Goal: Task Accomplishment & Management: Complete application form

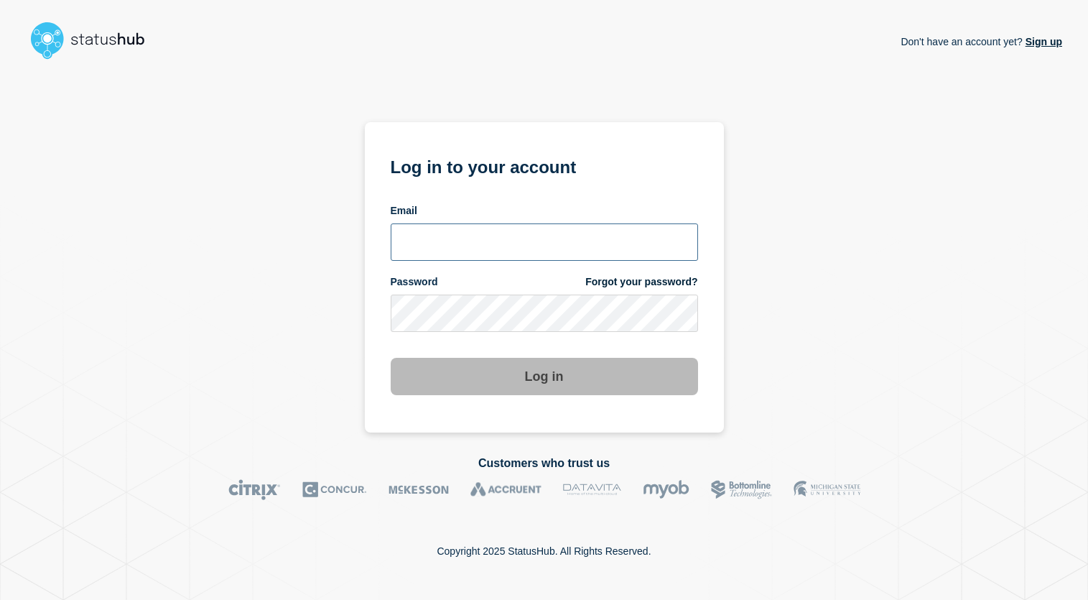
click at [496, 233] on input "email input" at bounding box center [544, 241] width 307 height 37
type input "alexis.balibalos@catonetworks.com"
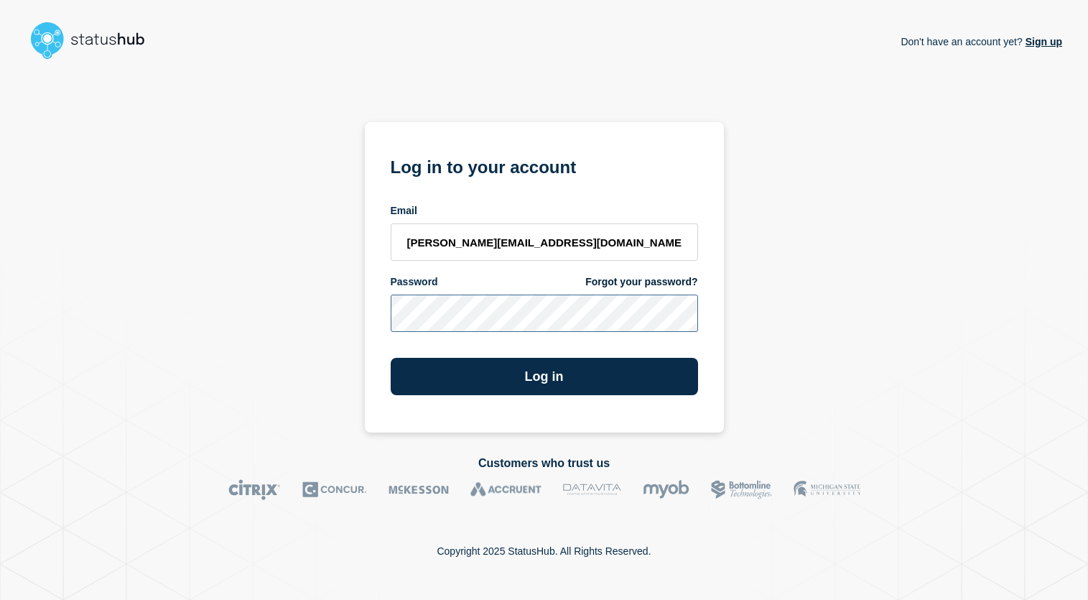
click at [391, 358] on button "Log in" at bounding box center [544, 376] width 307 height 37
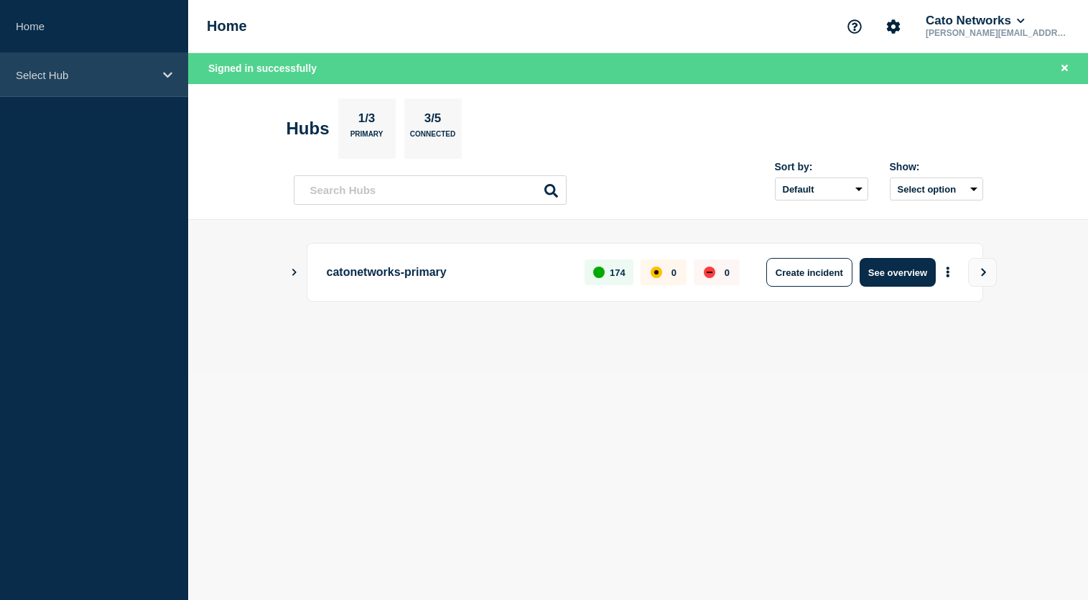
click at [163, 71] on icon at bounding box center [167, 75] width 9 height 11
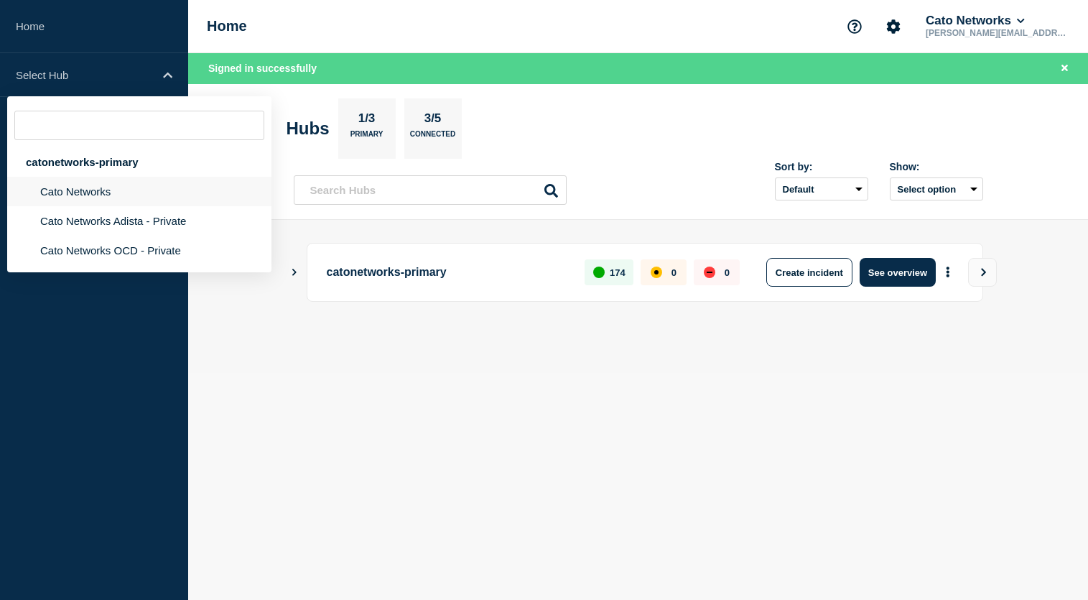
click at [179, 206] on li "Cato Networks" at bounding box center [139, 220] width 264 height 29
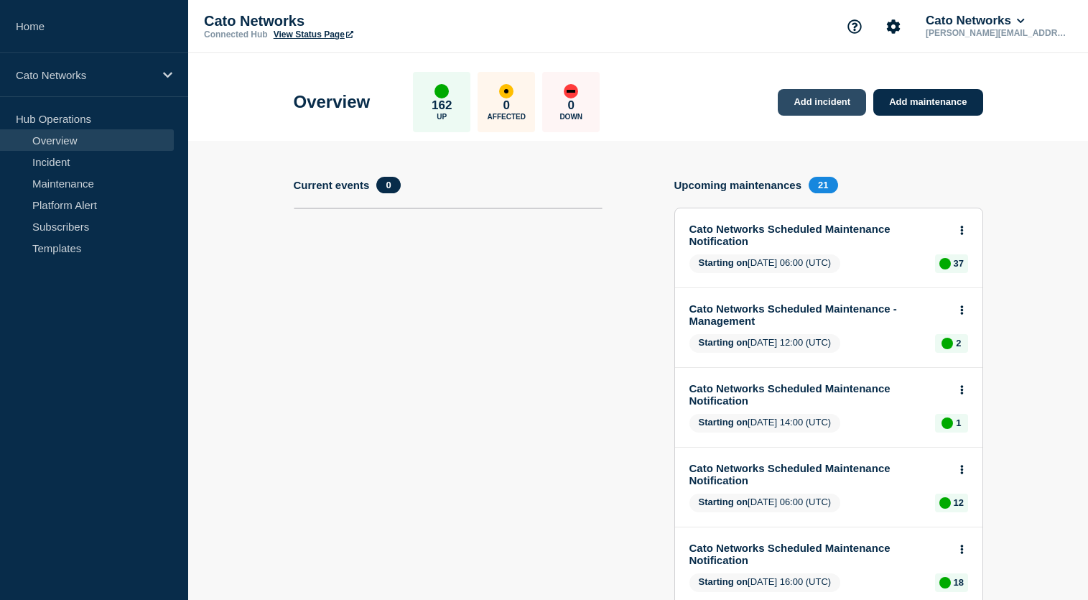
click at [802, 101] on link "Add incident" at bounding box center [822, 102] width 88 height 27
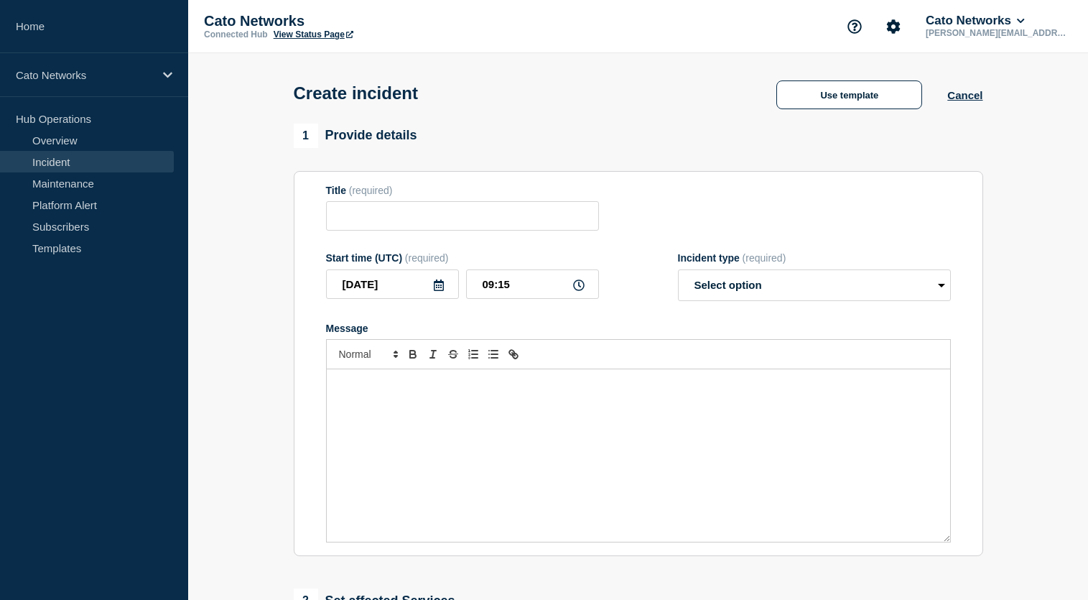
click at [565, 129] on div "1 Provide details" at bounding box center [639, 136] width 690 height 24
click at [842, 98] on button "Use template" at bounding box center [850, 94] width 146 height 29
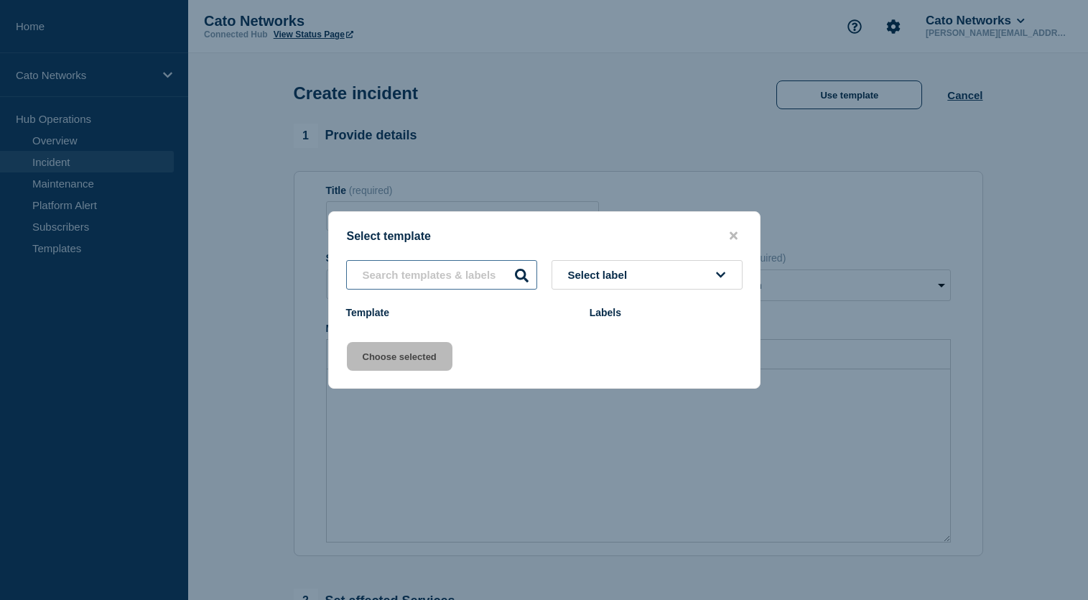
click at [479, 271] on input "text" at bounding box center [441, 274] width 191 height 29
click at [450, 282] on input "text" at bounding box center [441, 274] width 191 height 29
type input "netops"
click at [519, 314] on div "Template" at bounding box center [460, 312] width 229 height 11
click at [524, 278] on icon at bounding box center [522, 276] width 14 height 14
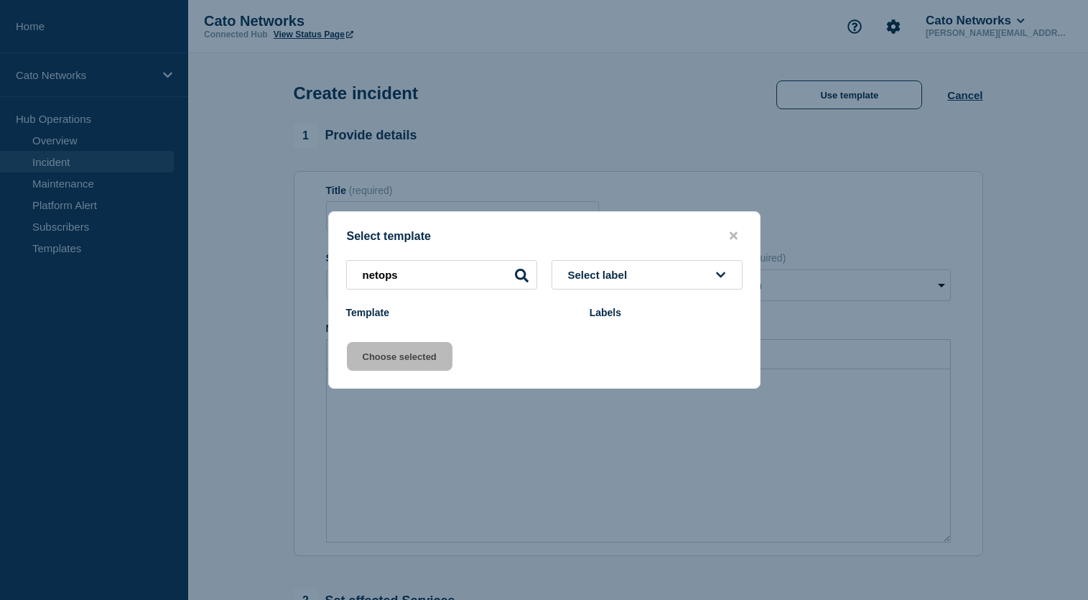
click at [517, 273] on icon at bounding box center [522, 276] width 14 height 14
click at [586, 281] on span "Select label" at bounding box center [600, 275] width 65 height 12
click at [736, 236] on icon "close button" at bounding box center [734, 236] width 8 height 8
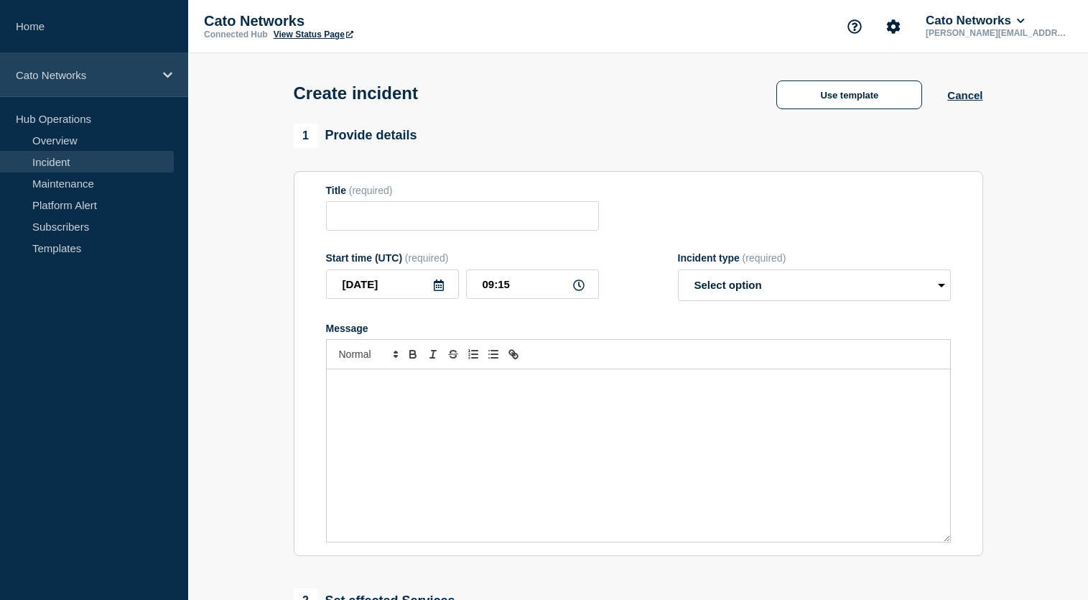
click at [118, 85] on div "Cato Networks" at bounding box center [94, 75] width 188 height 44
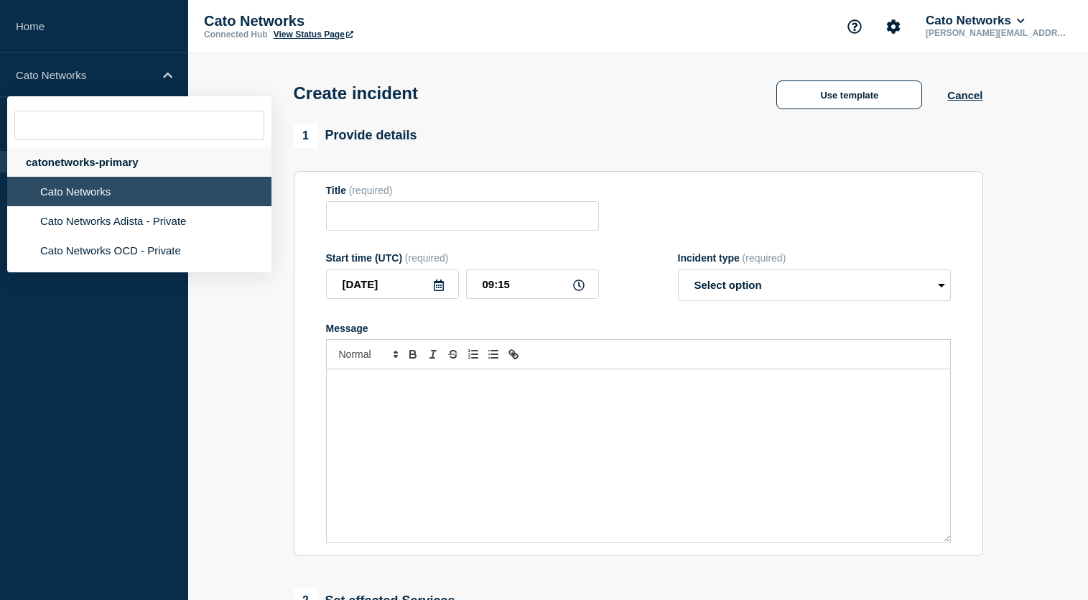
click at [101, 161] on div "catonetworks-primary" at bounding box center [139, 161] width 264 height 29
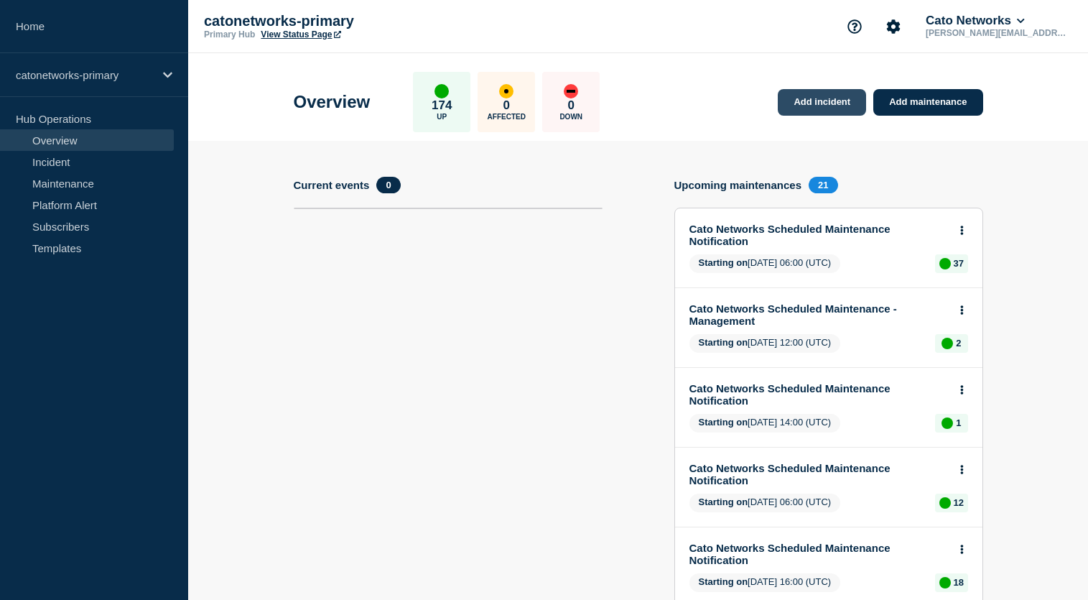
click at [832, 109] on link "Add incident" at bounding box center [822, 102] width 88 height 27
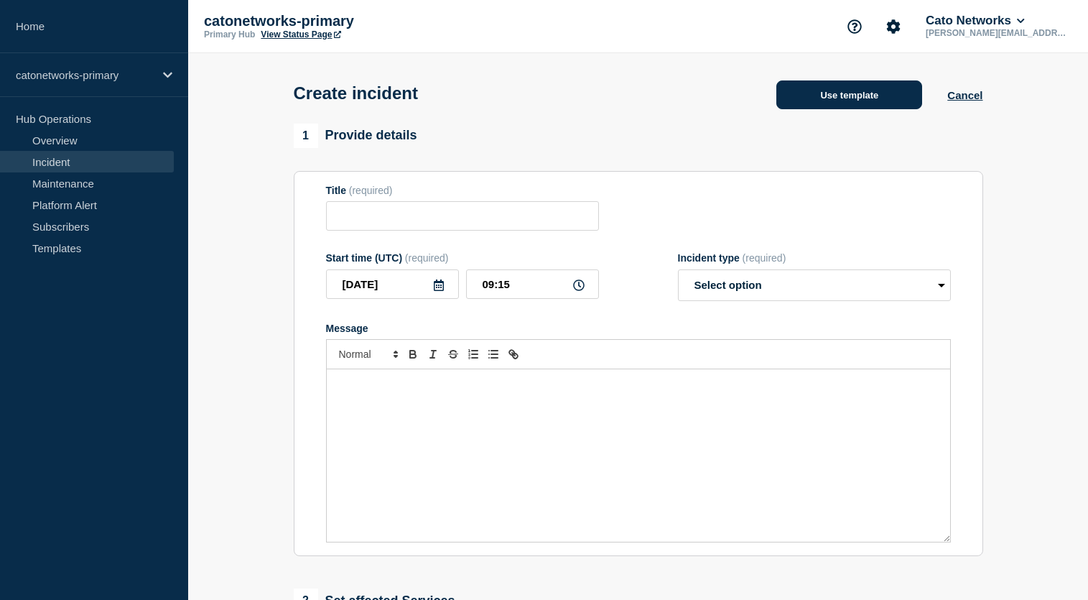
click at [810, 109] on button "Use template" at bounding box center [850, 94] width 146 height 29
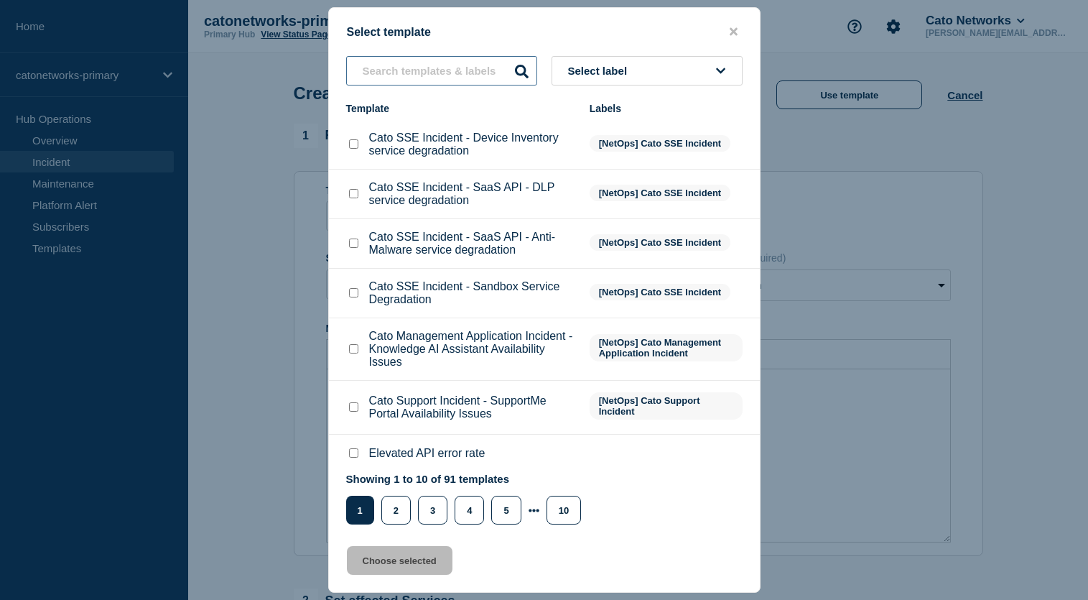
click at [447, 70] on input "text" at bounding box center [441, 70] width 191 height 29
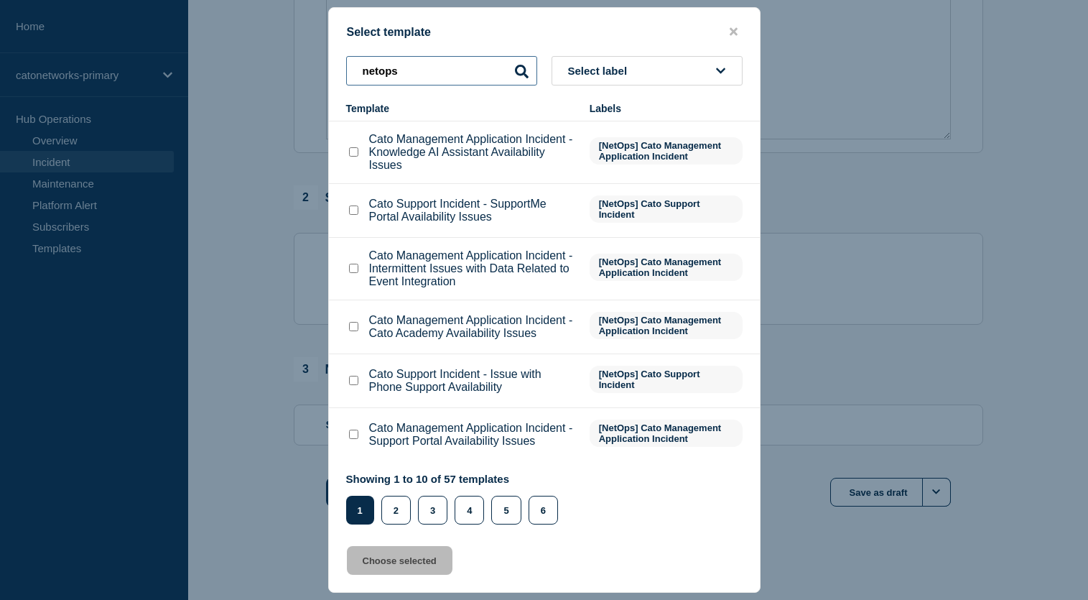
scroll to position [419, 0]
click at [404, 507] on button "2" at bounding box center [395, 510] width 29 height 29
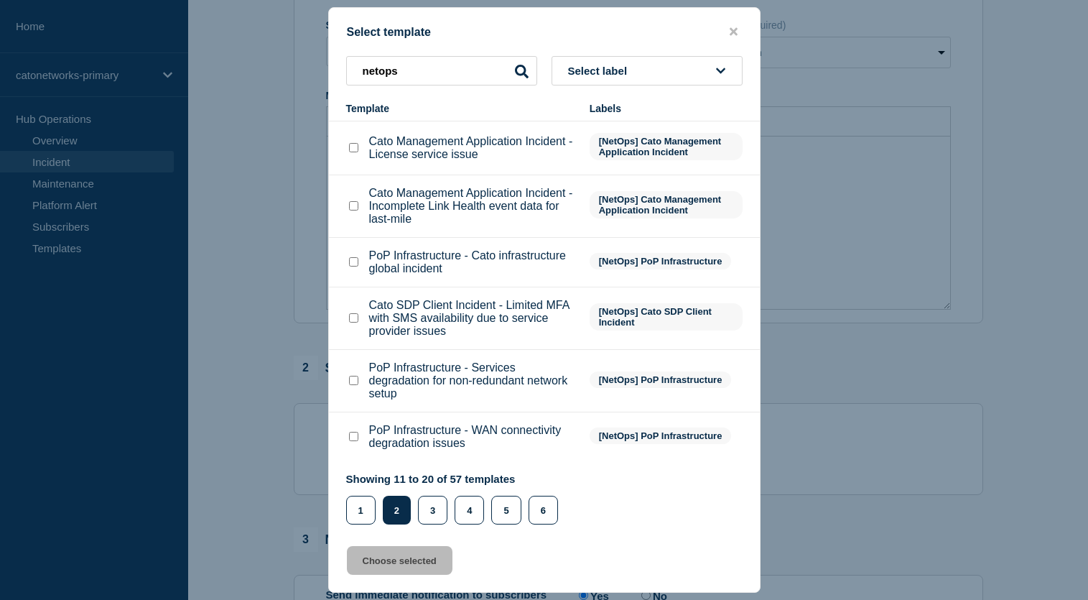
scroll to position [269, 0]
click at [433, 507] on button "3" at bounding box center [432, 510] width 29 height 29
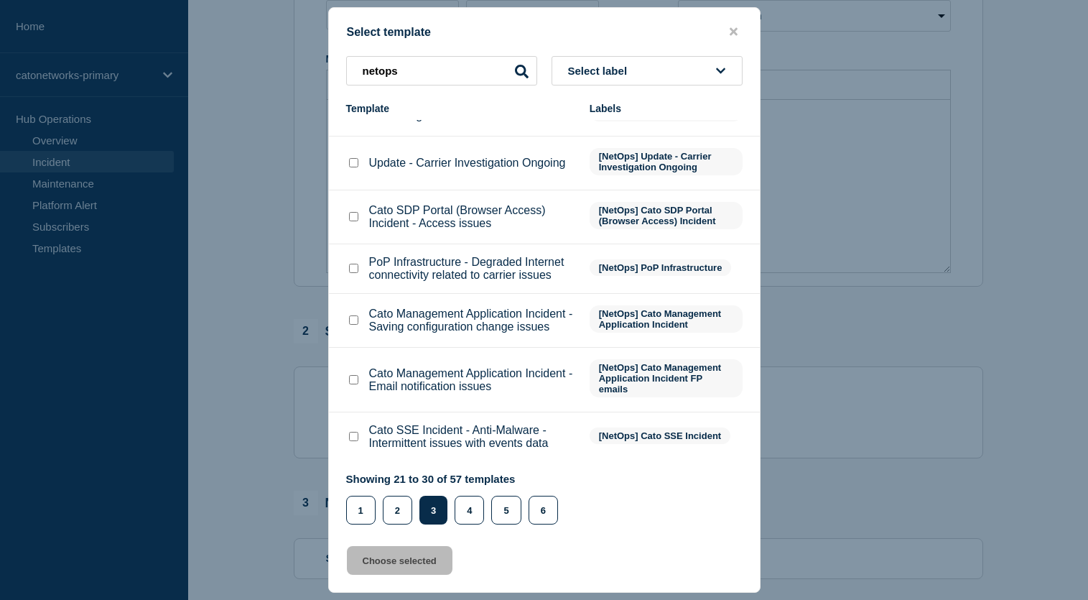
scroll to position [244, 0]
drag, startPoint x: 404, startPoint y: 66, endPoint x: 350, endPoint y: 68, distance: 54.6
click at [350, 68] on input "netops" at bounding box center [441, 70] width 191 height 29
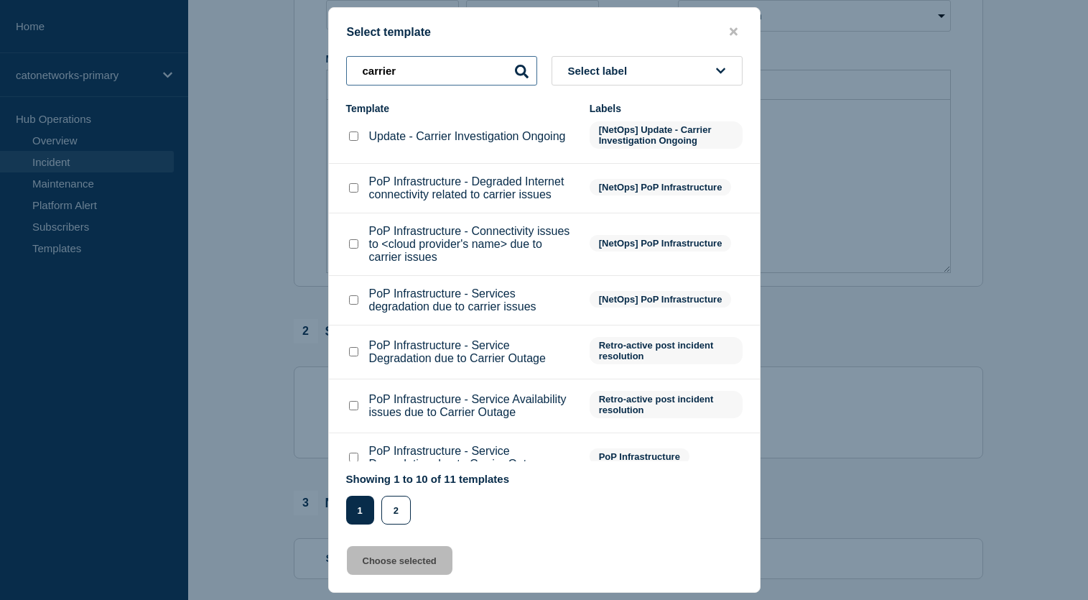
type input "carrier"
click at [356, 356] on input "PoP Infrastructure - Service Degradation due to Carrier Outage checkbox" at bounding box center [353, 351] width 9 height 9
checkbox input "true"
click at [420, 565] on button "Choose selected" at bounding box center [400, 560] width 106 height 29
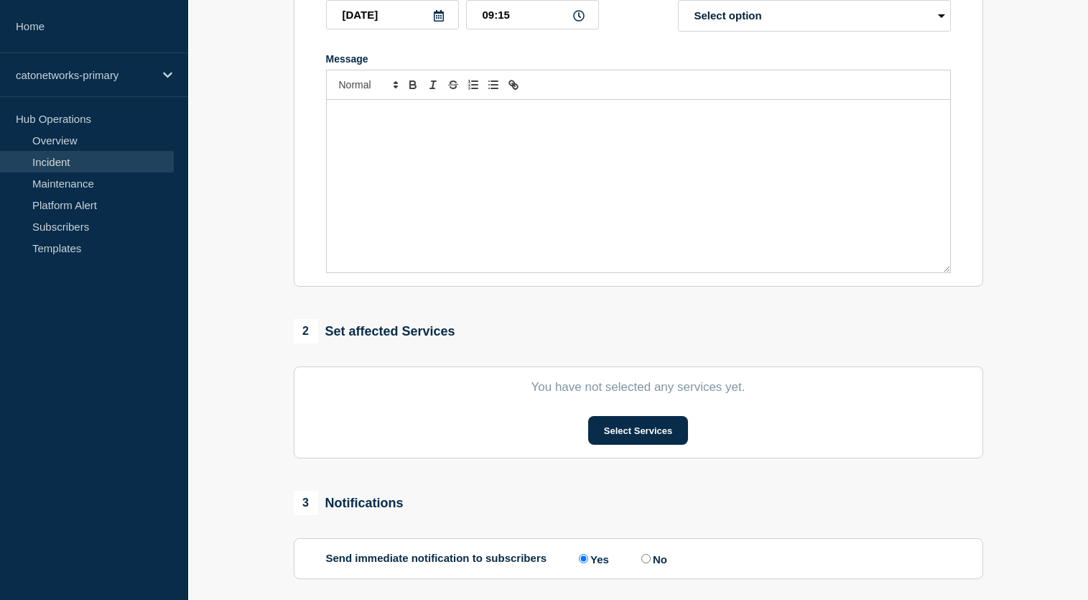
type input "PoP Infrastructure - Service Degradation due to Carrier Outage"
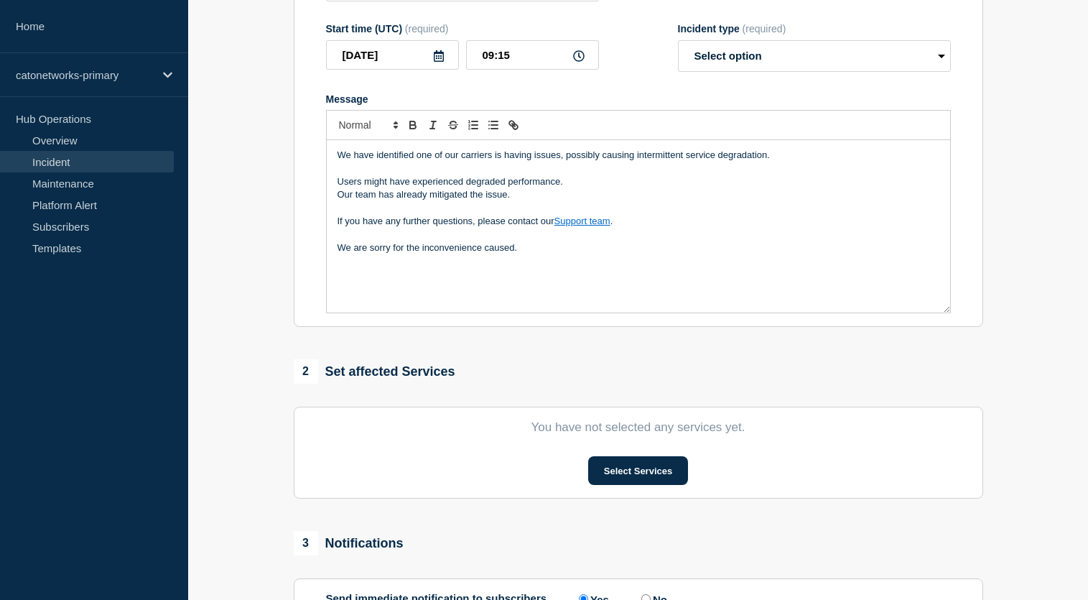
scroll to position [229, 0]
click at [546, 256] on p "We are sorry for the inconvenience caused." at bounding box center [639, 249] width 602 height 13
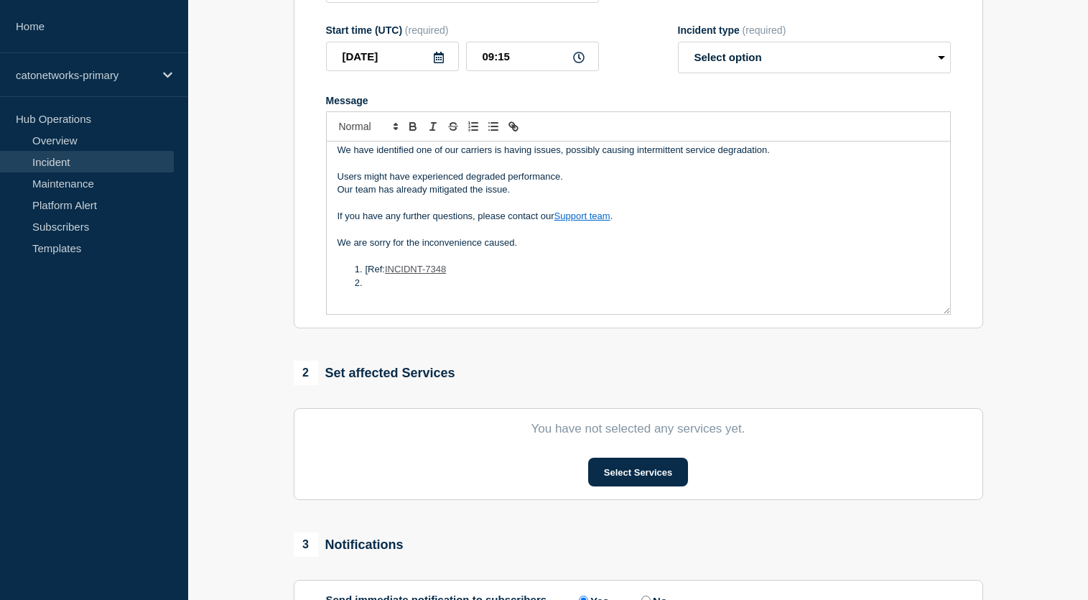
click at [365, 276] on li "[Ref: INCIDNT-7348" at bounding box center [645, 269] width 588 height 13
click at [403, 302] on p "Message" at bounding box center [639, 296] width 602 height 13
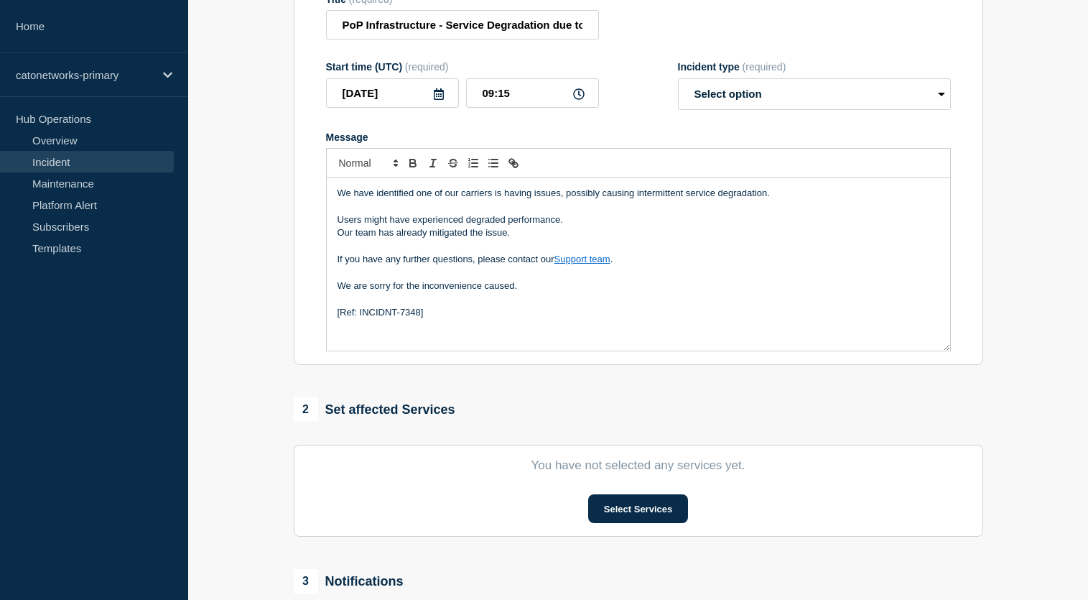
scroll to position [154, 0]
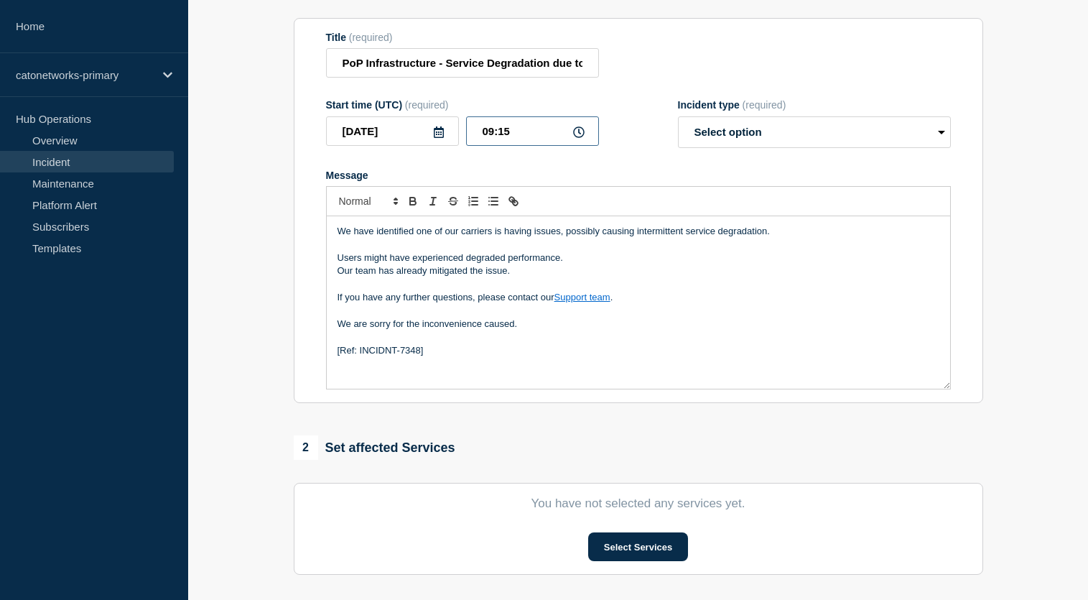
click at [540, 141] on input "09:15" at bounding box center [532, 130] width 133 height 29
drag, startPoint x: 534, startPoint y: 142, endPoint x: 468, endPoint y: 140, distance: 66.1
click at [470, 141] on input "09:15" at bounding box center [532, 130] width 133 height 29
type input "13:49"
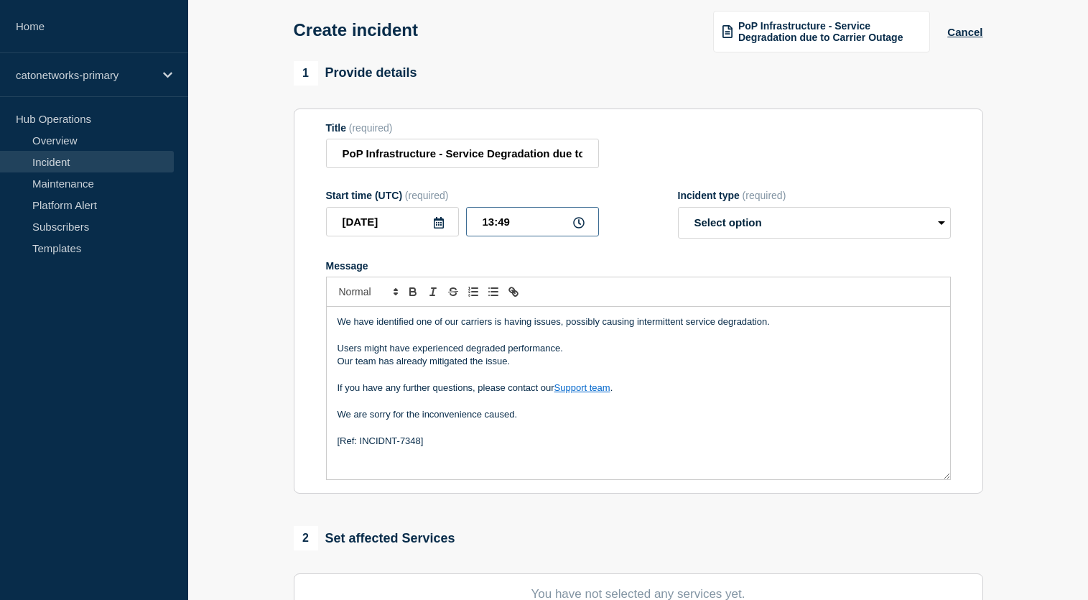
scroll to position [59, 0]
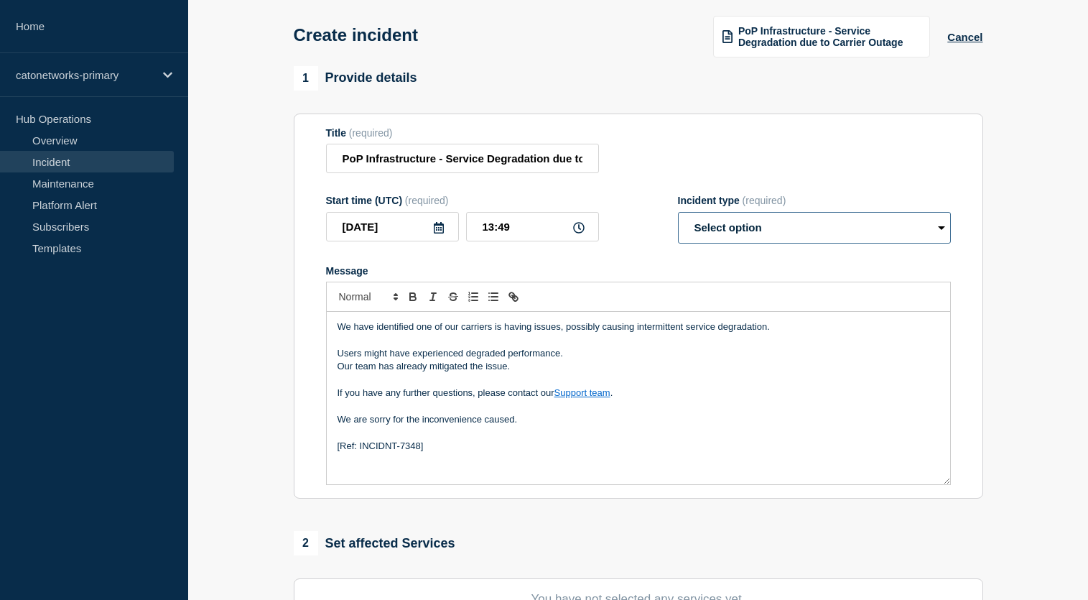
click at [801, 230] on select "Select option Investigating Identified Monitoring" at bounding box center [814, 228] width 273 height 32
select select "identified"
click at [678, 222] on select "Select option Investigating Identified Monitoring" at bounding box center [814, 228] width 273 height 32
click at [930, 277] on div "Message" at bounding box center [638, 270] width 625 height 11
click at [424, 239] on input "2025-08-15" at bounding box center [392, 226] width 133 height 29
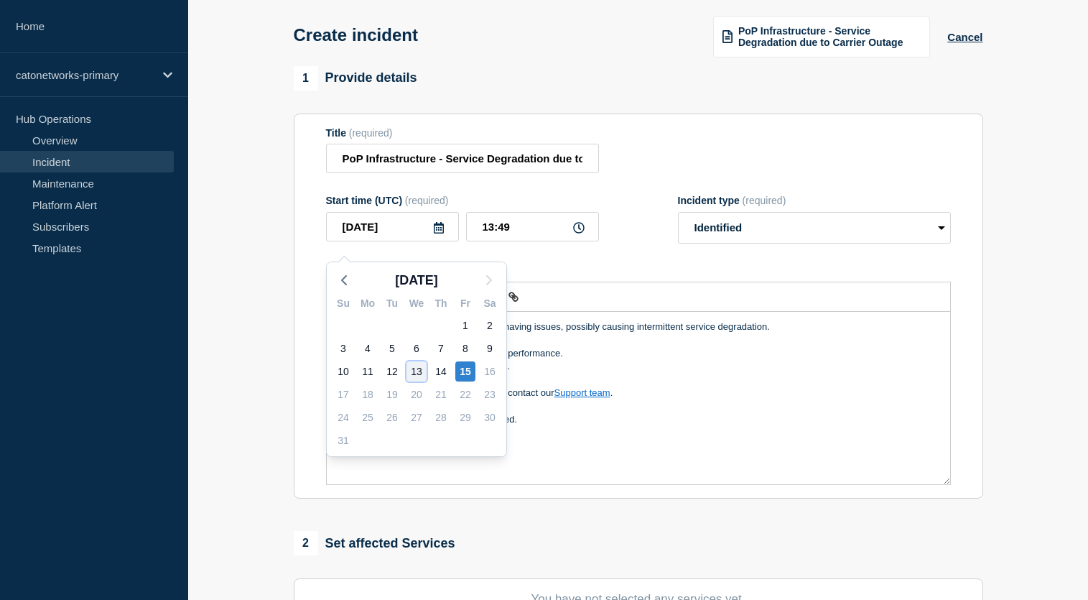
click at [420, 366] on div "13" at bounding box center [417, 371] width 20 height 20
type input "2025-08-13"
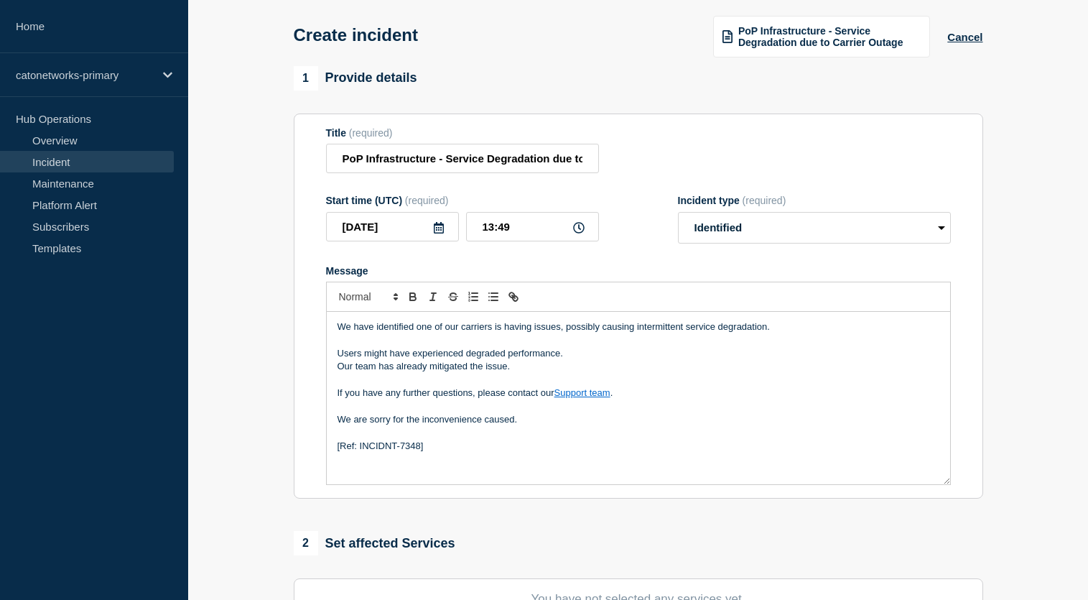
click at [540, 277] on div "Message" at bounding box center [638, 270] width 625 height 11
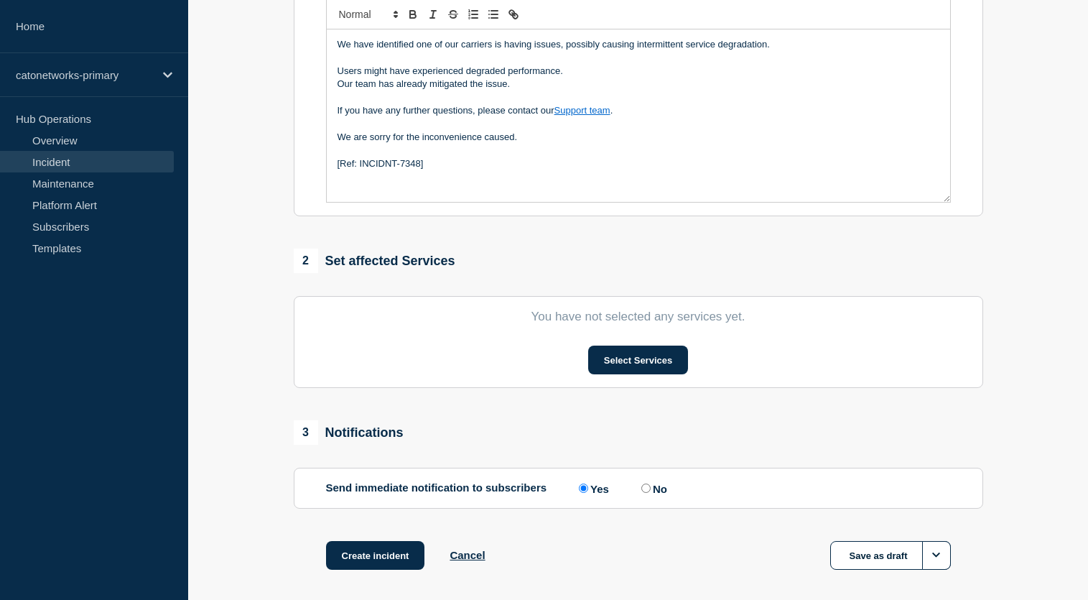
scroll to position [342, 0]
click at [603, 369] on button "Select Services" at bounding box center [638, 359] width 100 height 29
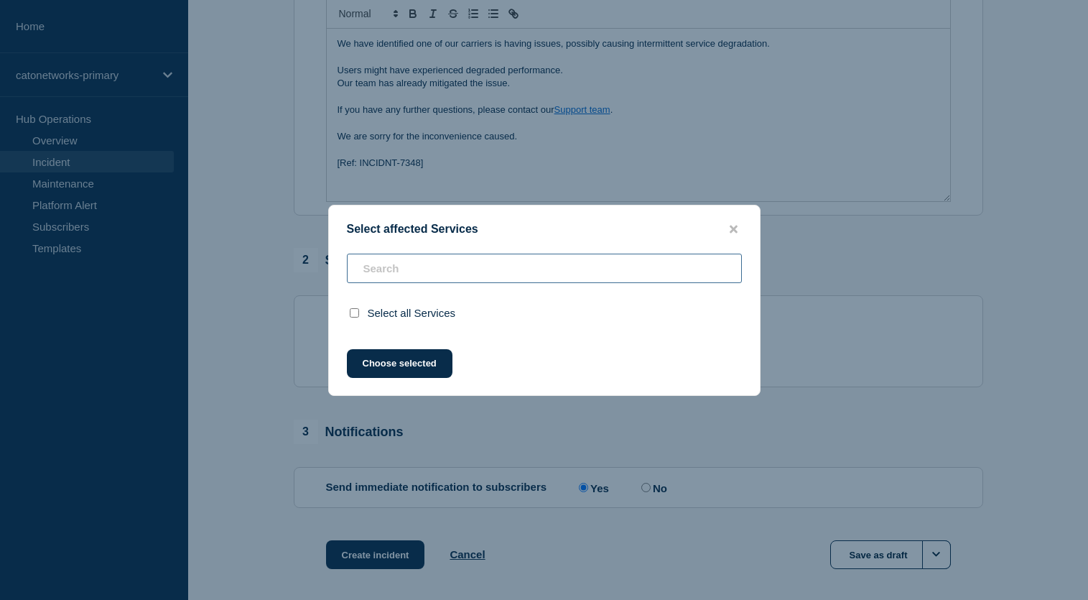
click at [555, 278] on input "text" at bounding box center [544, 268] width 395 height 29
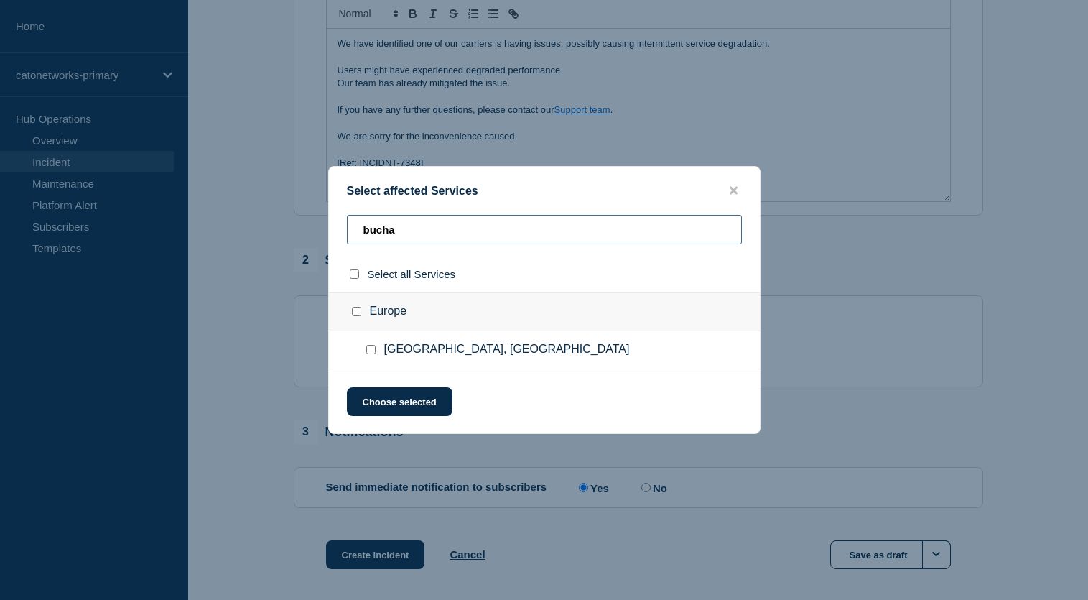
scroll to position [333, 0]
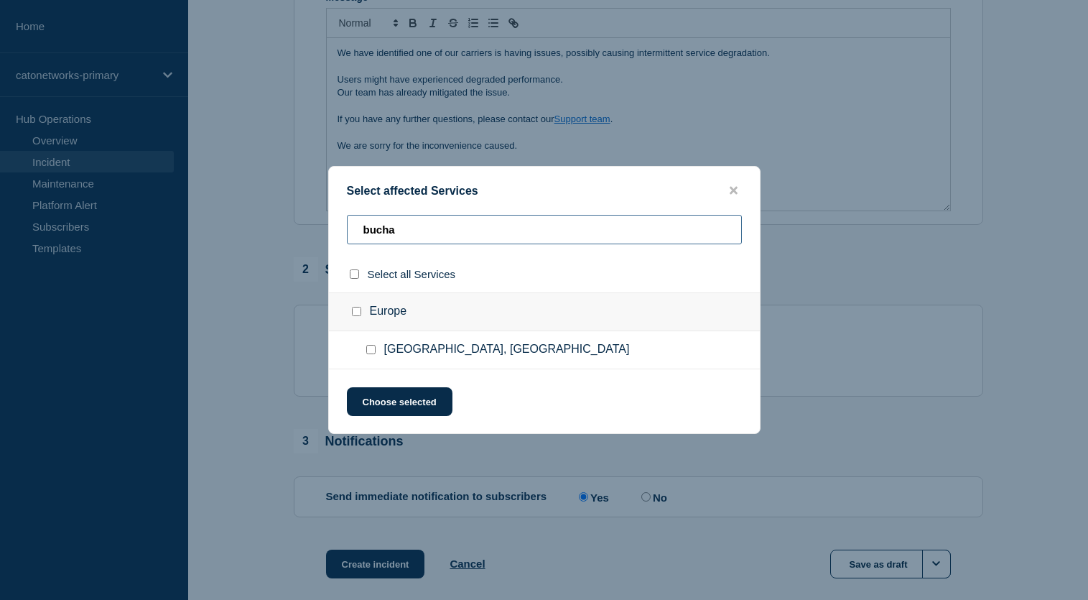
type input "bucha"
click at [376, 351] on div at bounding box center [374, 350] width 21 height 14
click at [375, 353] on div at bounding box center [374, 350] width 21 height 14
click at [371, 353] on input "Bucharest, Romania checkbox" at bounding box center [370, 349] width 9 height 9
checkbox input "true"
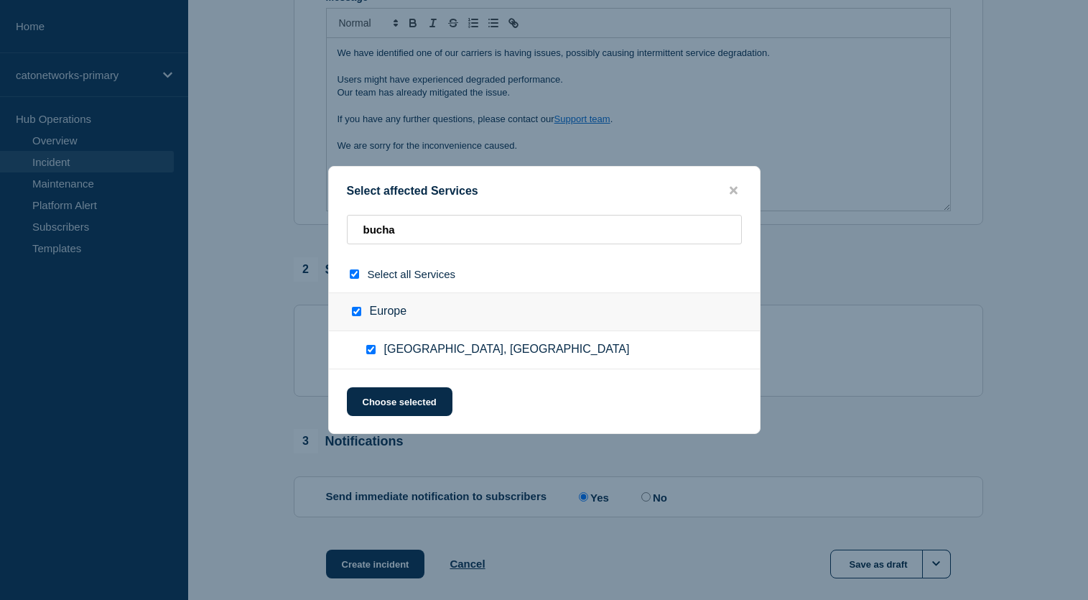
checkbox input "true"
click at [390, 400] on button "Choose selected" at bounding box center [400, 401] width 106 height 29
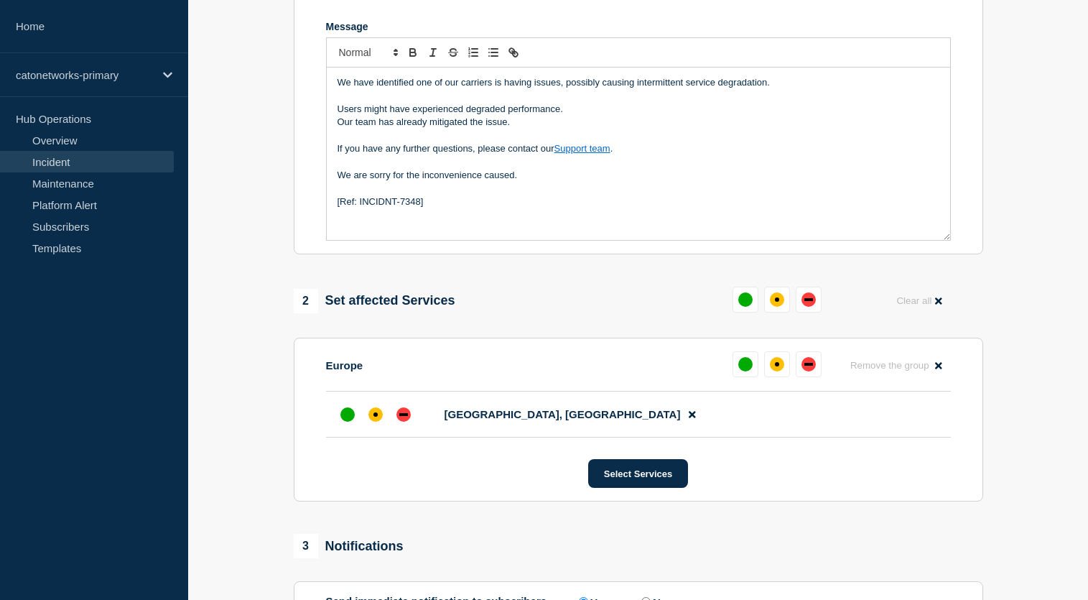
scroll to position [345, 0]
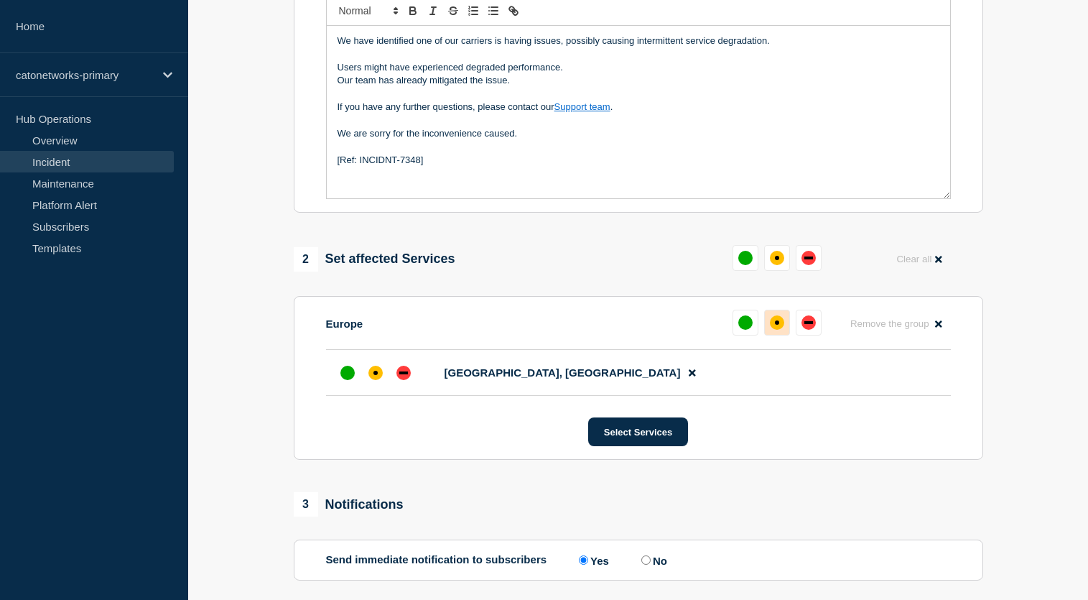
click at [778, 330] on div "affected" at bounding box center [777, 322] width 14 height 14
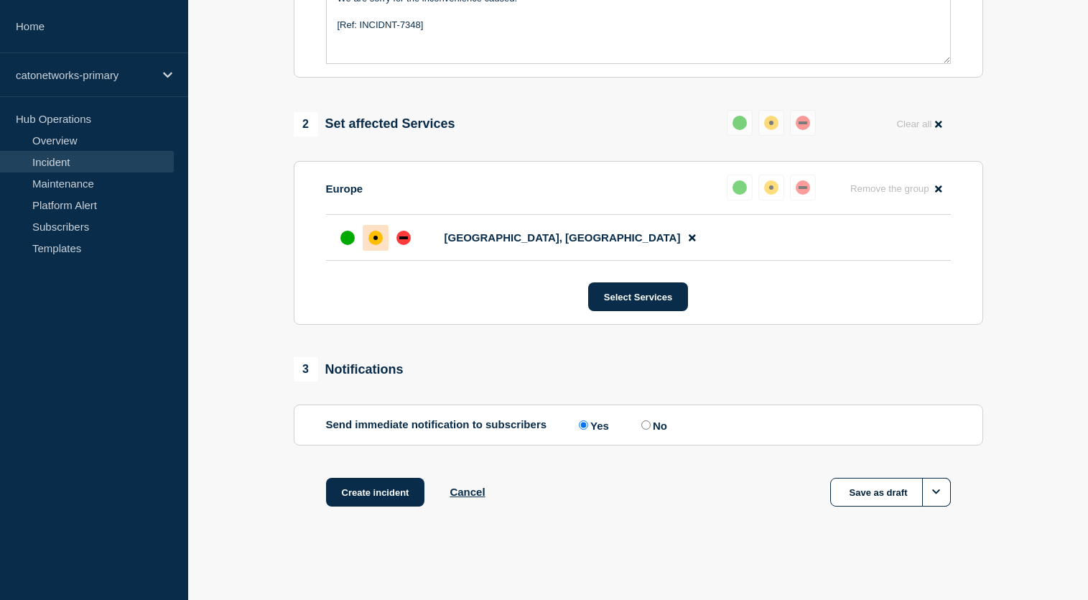
scroll to position [501, 0]
click at [642, 423] on input "No" at bounding box center [646, 424] width 9 height 9
radio input "true"
radio input "false"
click at [653, 459] on div "1 Provide details Title (required) PoP Infrastructure - Service Degradation due…" at bounding box center [638, 94] width 706 height 898
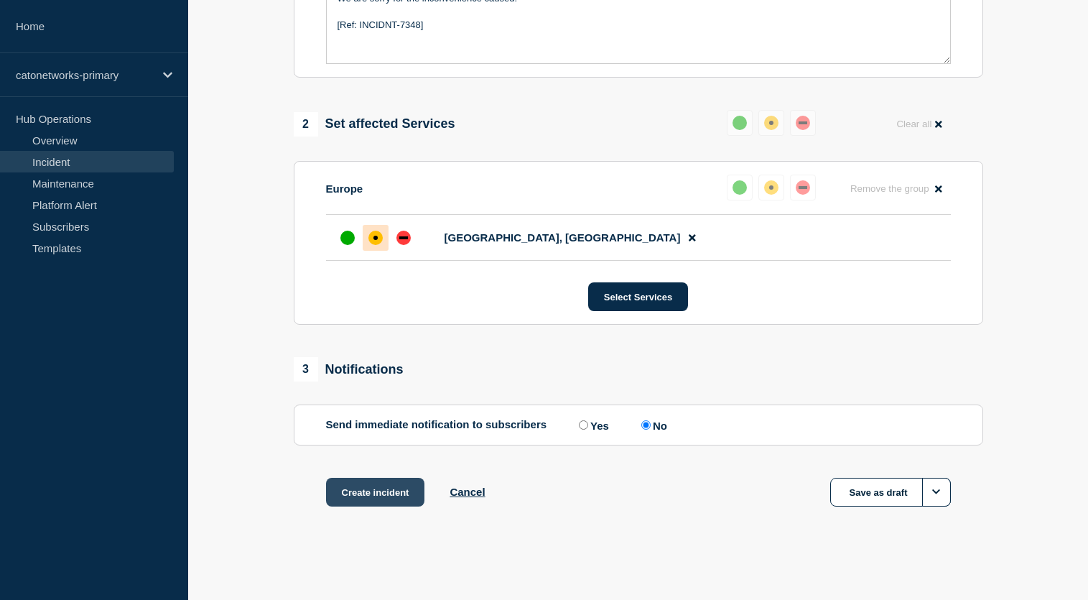
click at [416, 486] on button "Create incident" at bounding box center [375, 492] width 99 height 29
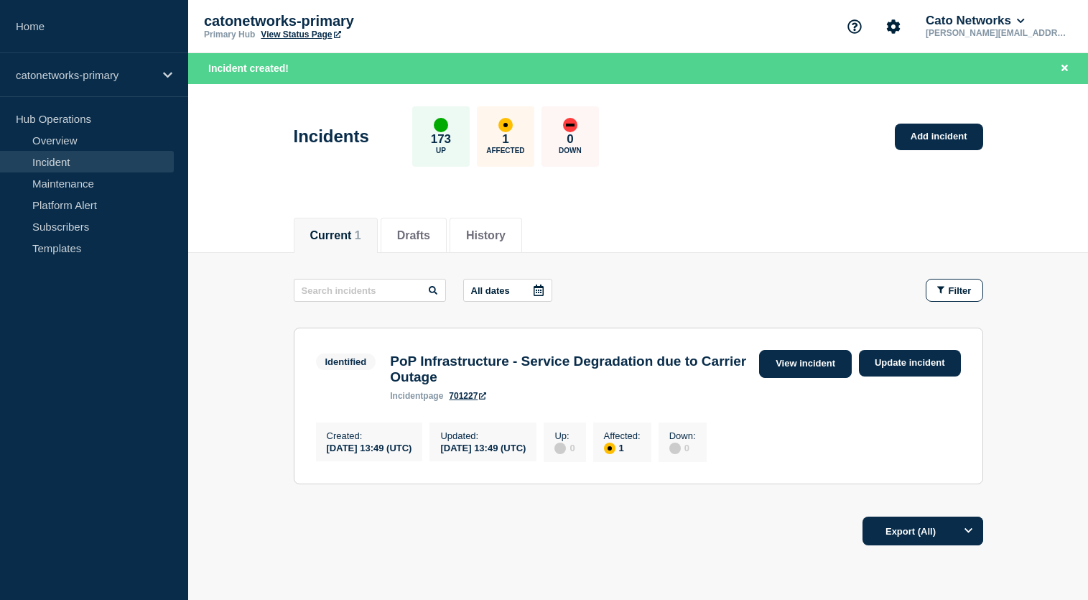
click at [813, 371] on link "View incident" at bounding box center [805, 364] width 93 height 28
click at [818, 366] on link "View incident" at bounding box center [805, 364] width 93 height 28
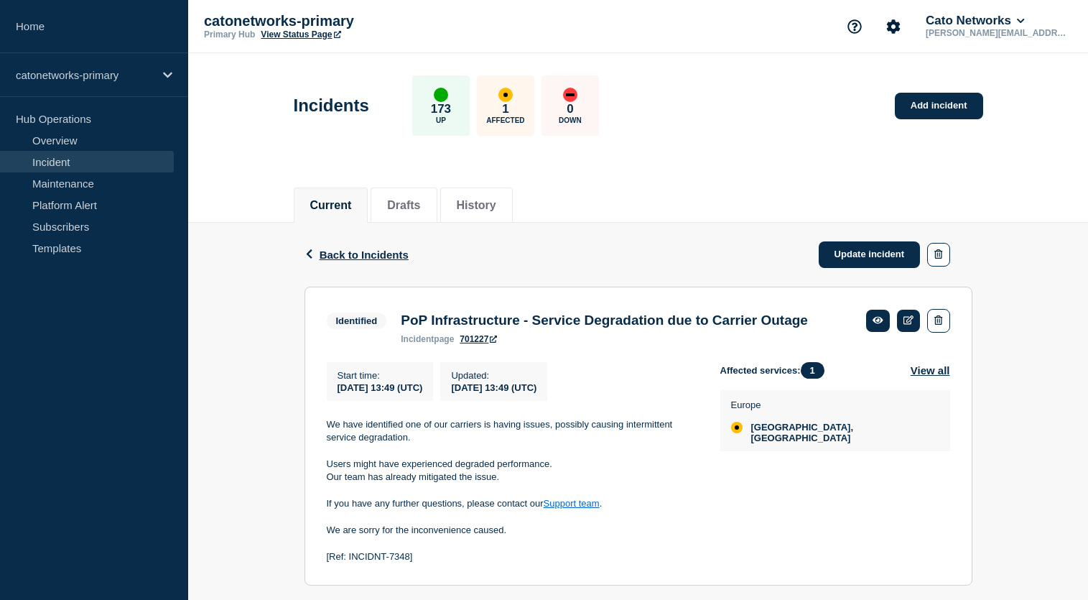
click at [495, 344] on link "701227" at bounding box center [478, 339] width 37 height 10
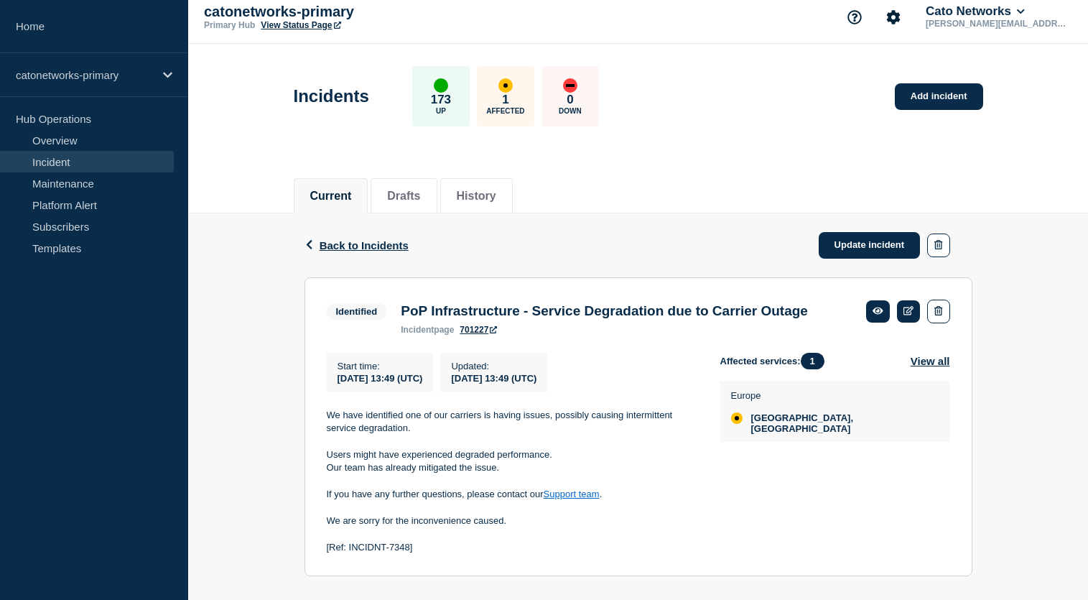
scroll to position [8, 0]
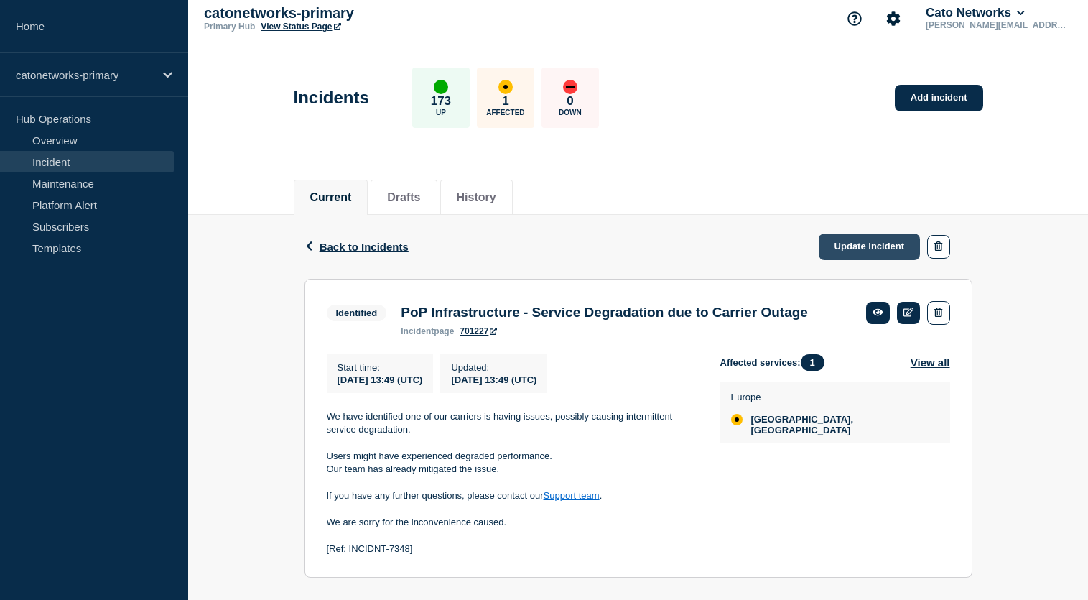
click at [870, 242] on link "Update incident" at bounding box center [870, 246] width 102 height 27
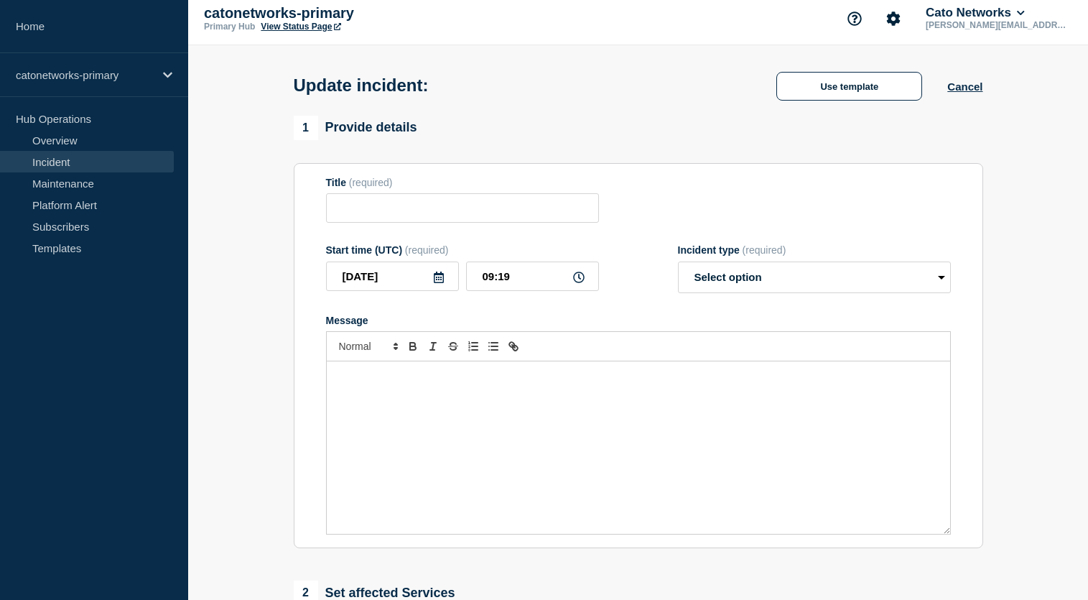
type input "PoP Infrastructure - Service Degradation due to Carrier Outage"
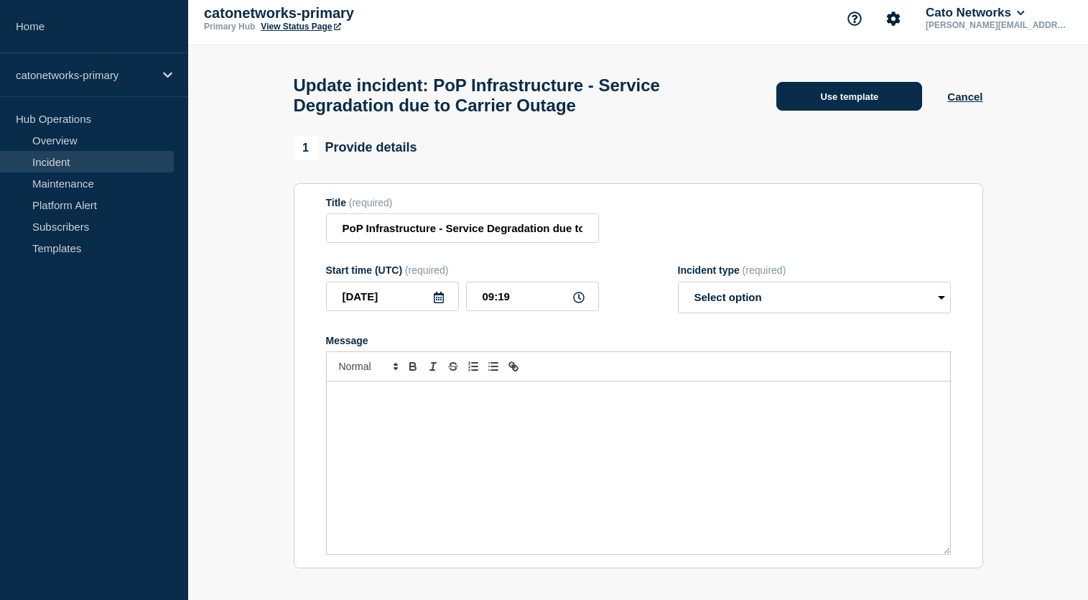
click at [833, 108] on button "Use template" at bounding box center [850, 96] width 146 height 29
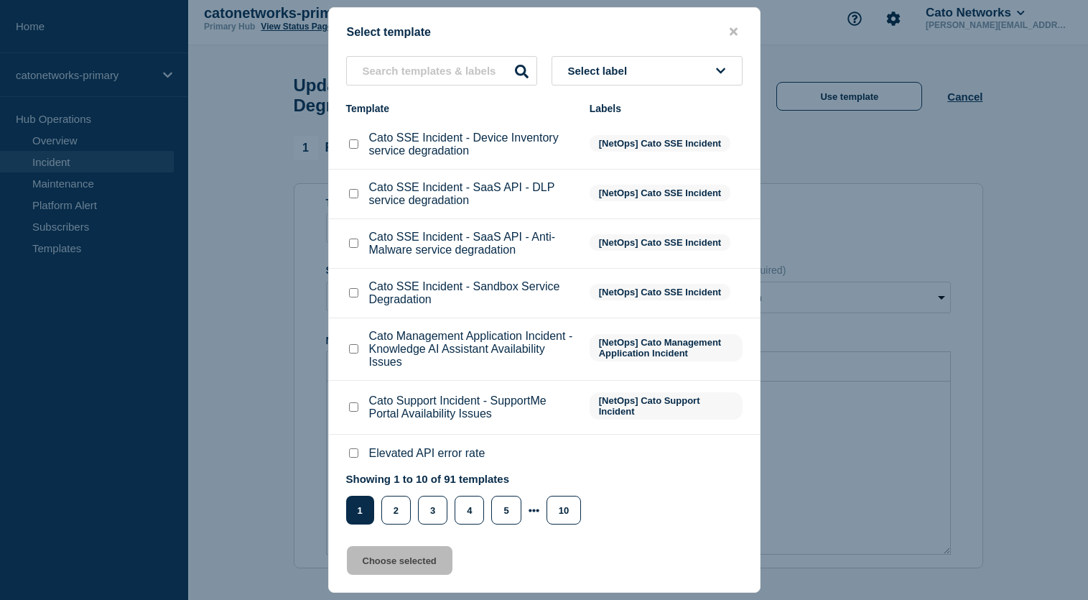
click at [479, 256] on p "Cato SSE Incident - SaaS API - Anti-Malware service degradation" at bounding box center [472, 244] width 206 height 26
click at [451, 70] on input "text" at bounding box center [441, 70] width 191 height 29
type input "resolve"
click at [522, 70] on icon at bounding box center [522, 72] width 14 height 14
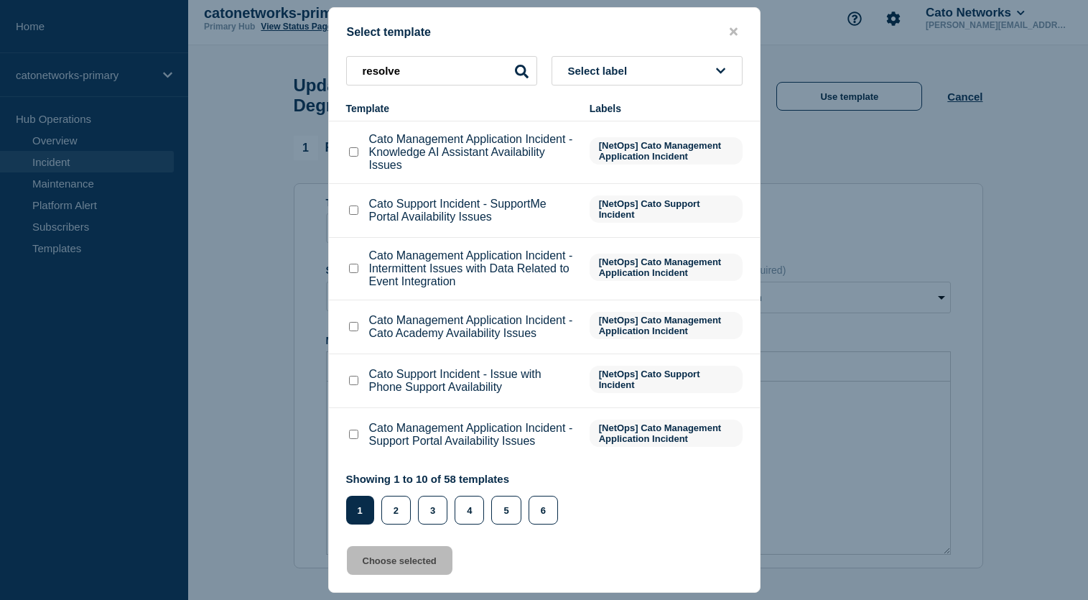
scroll to position [254, 0]
click at [390, 508] on button "2" at bounding box center [395, 510] width 29 height 29
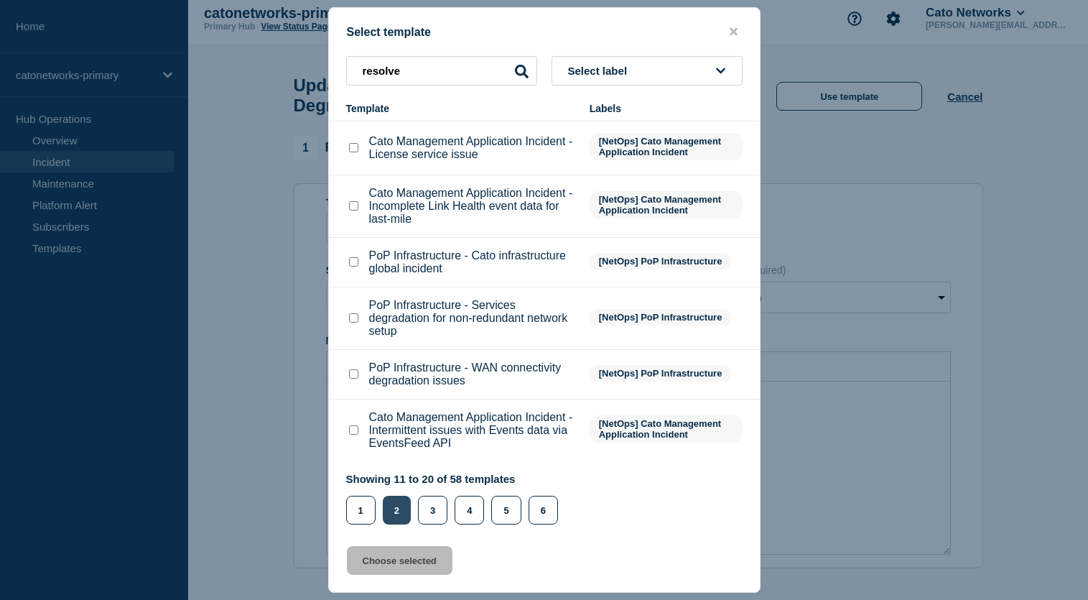
click at [394, 511] on button "2" at bounding box center [397, 510] width 28 height 29
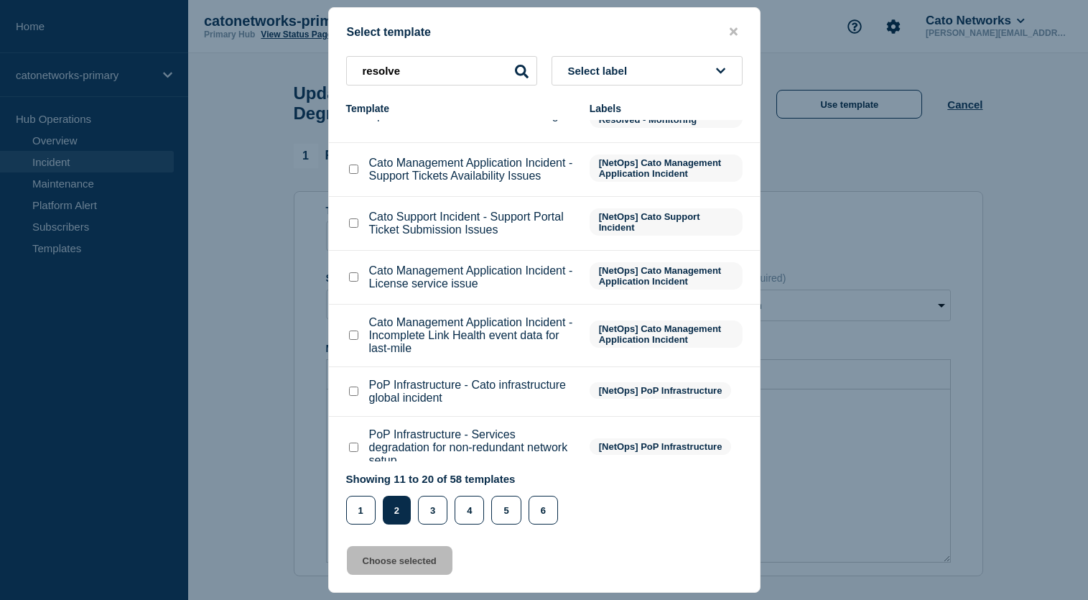
scroll to position [273, 0]
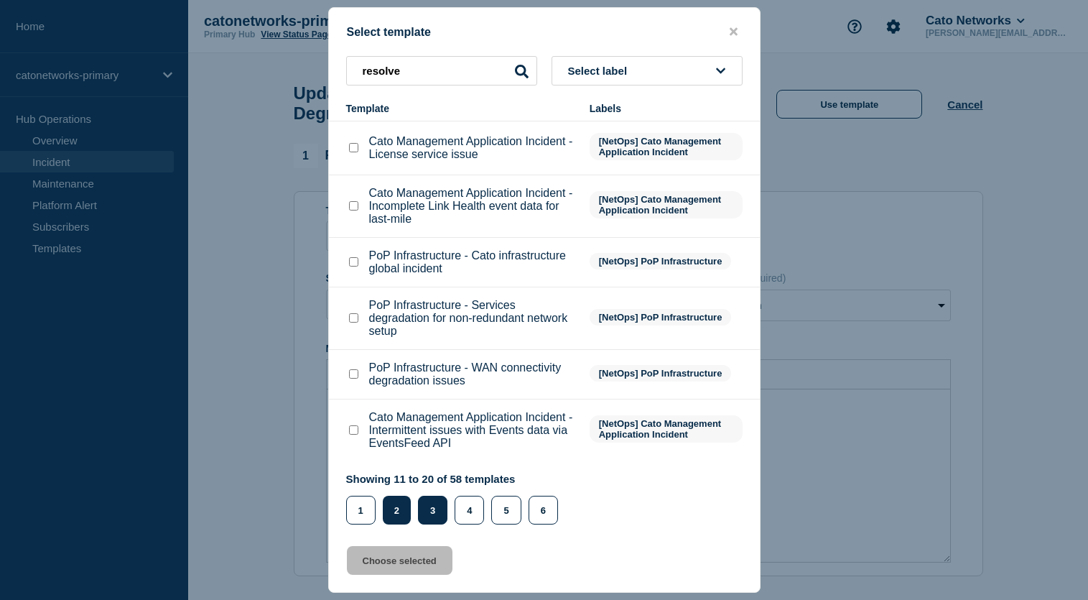
click at [440, 505] on button "3" at bounding box center [432, 510] width 29 height 29
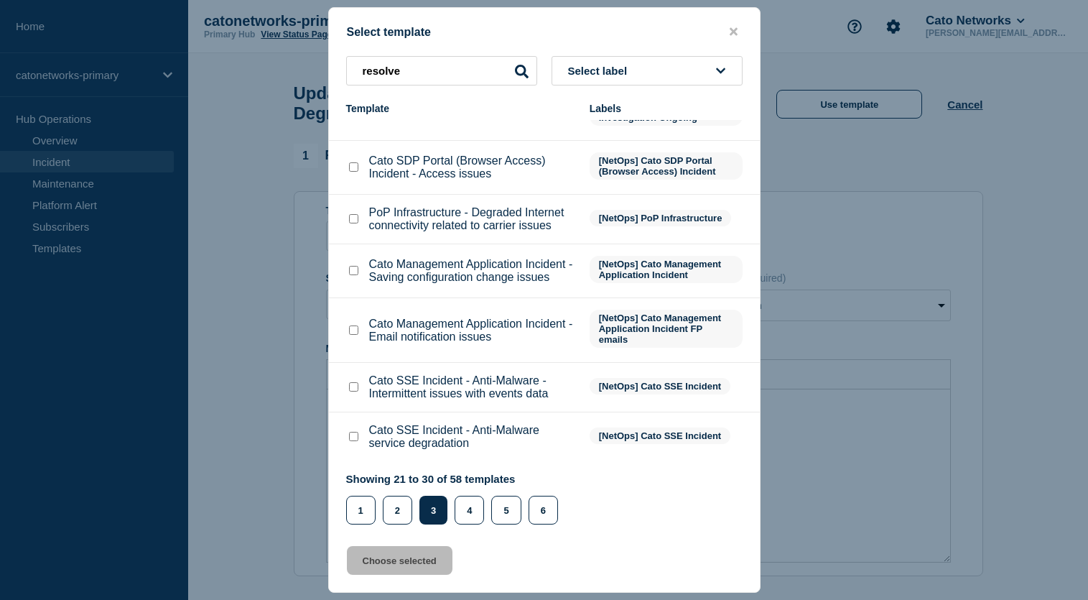
scroll to position [0, 0]
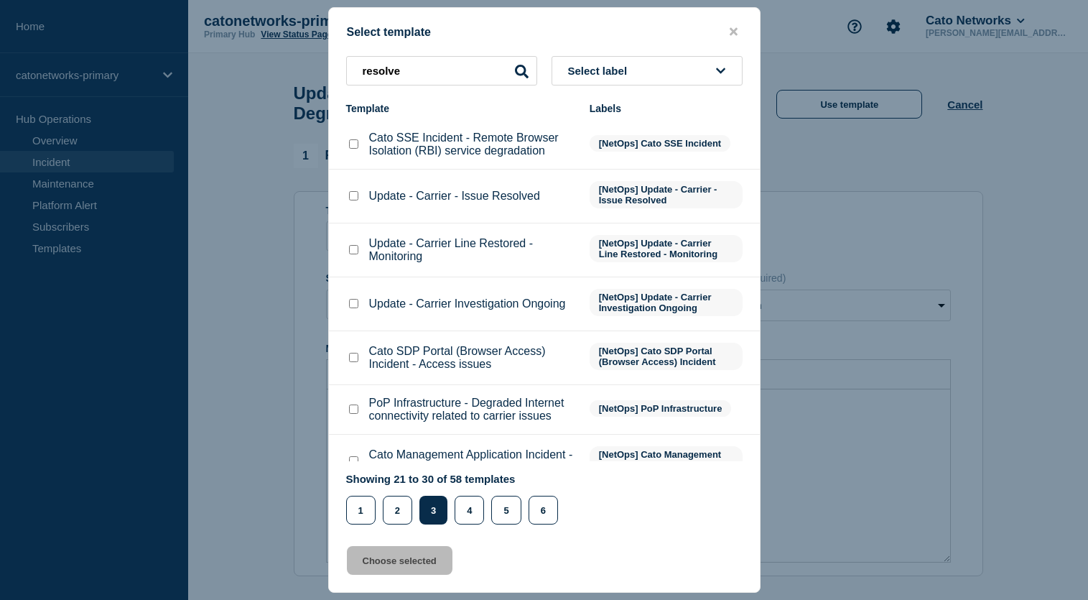
click at [355, 200] on input "Update - Carrier - Issue Resolved checkbox" at bounding box center [353, 195] width 9 height 9
checkbox input "true"
click at [422, 572] on button "Choose selected" at bounding box center [400, 560] width 106 height 29
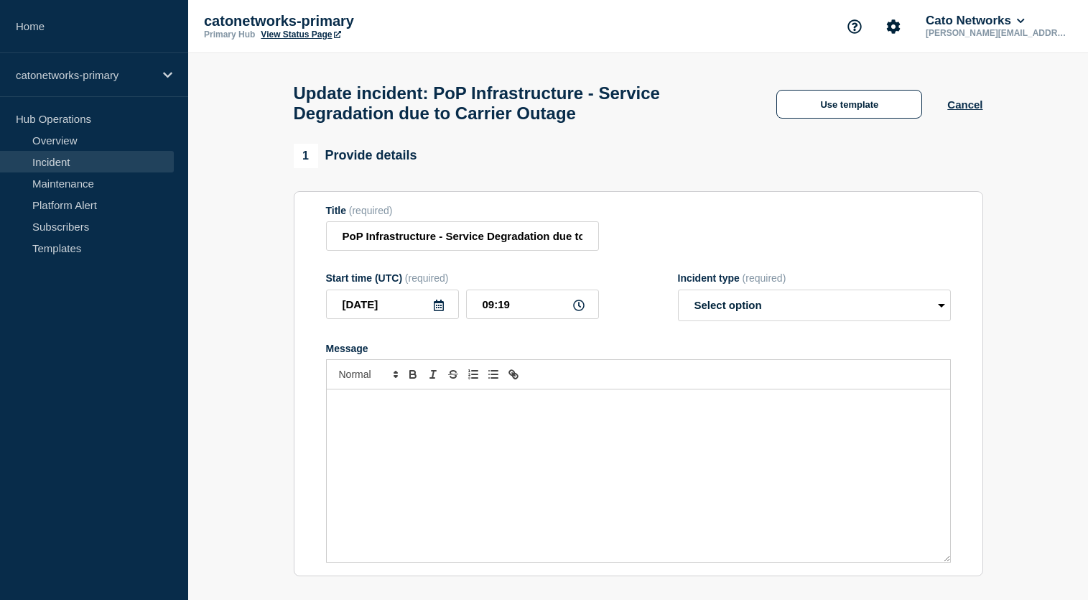
select select "resolved"
radio input "false"
radio input "true"
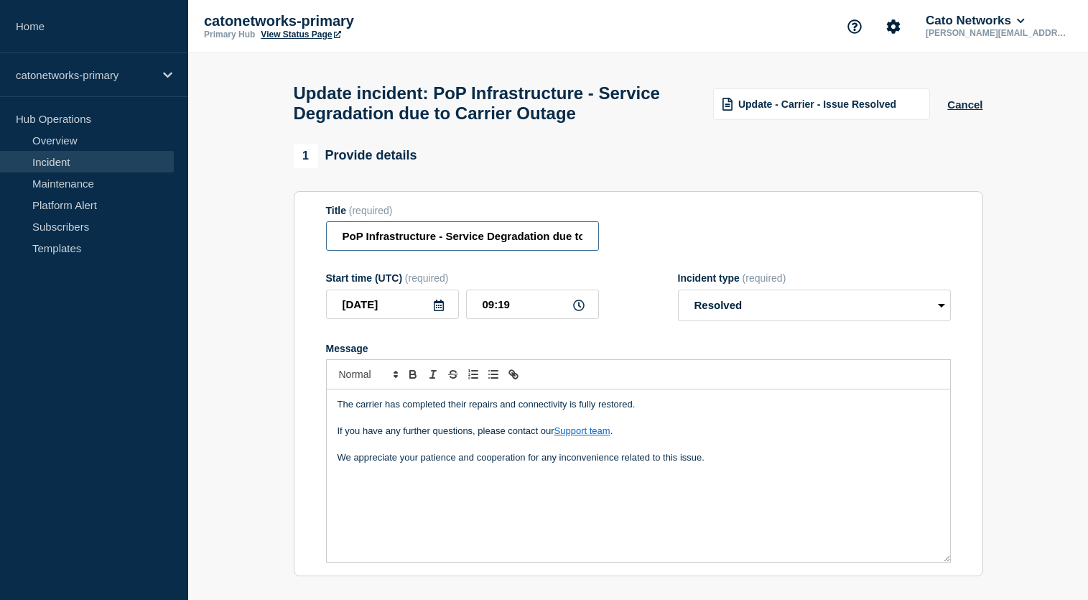
click at [541, 251] on input "PoP Infrastructure - Service Degradation due to Carrier Outage" at bounding box center [462, 235] width 273 height 29
click at [610, 251] on div "Title (required) PoP Infrastructure - Service Degradation due to Carrier Outage" at bounding box center [638, 228] width 625 height 47
click at [647, 295] on div "Start time (UTC) (required) 2025-08-15 09:19 Incident type (required) Select op…" at bounding box center [638, 296] width 625 height 49
click at [975, 108] on button "Cancel" at bounding box center [965, 104] width 35 height 12
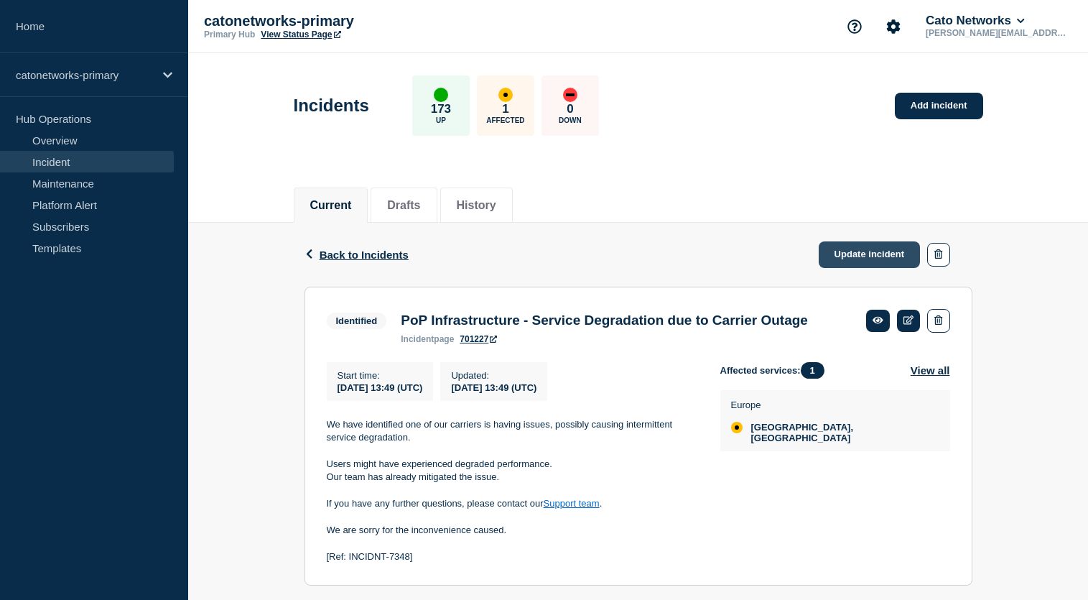
click at [854, 254] on link "Update incident" at bounding box center [870, 254] width 102 height 27
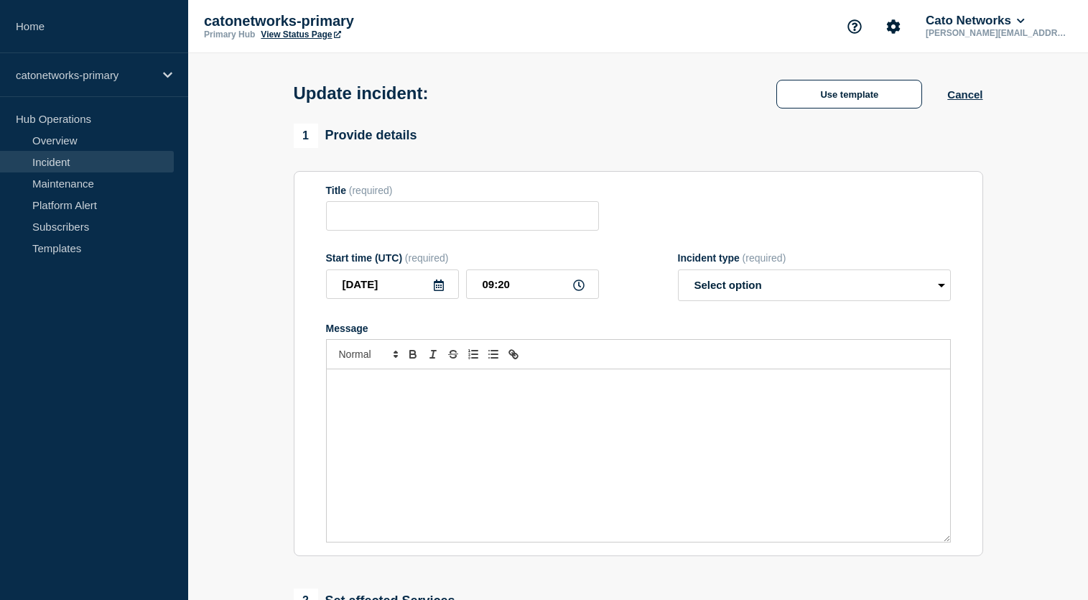
type input "PoP Infrastructure - Service Degradation due to Carrier Outage"
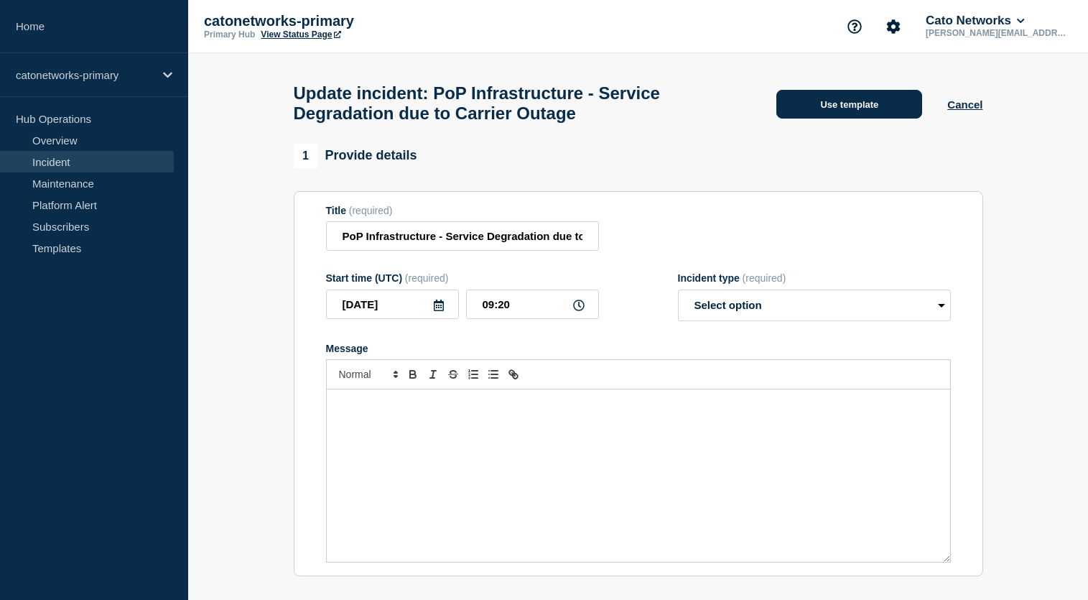
click at [805, 116] on button "Use template" at bounding box center [850, 104] width 146 height 29
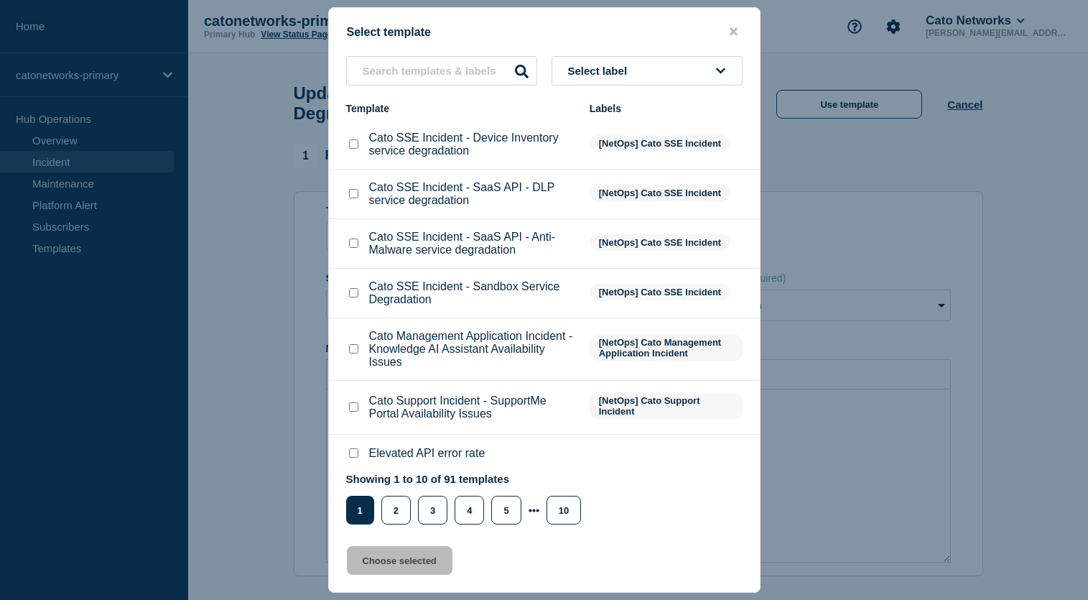
click at [486, 256] on p "Cato SSE Incident - SaaS API - Anti-Malware service degradation" at bounding box center [472, 244] width 206 height 26
click at [441, 73] on input "text" at bounding box center [441, 70] width 191 height 29
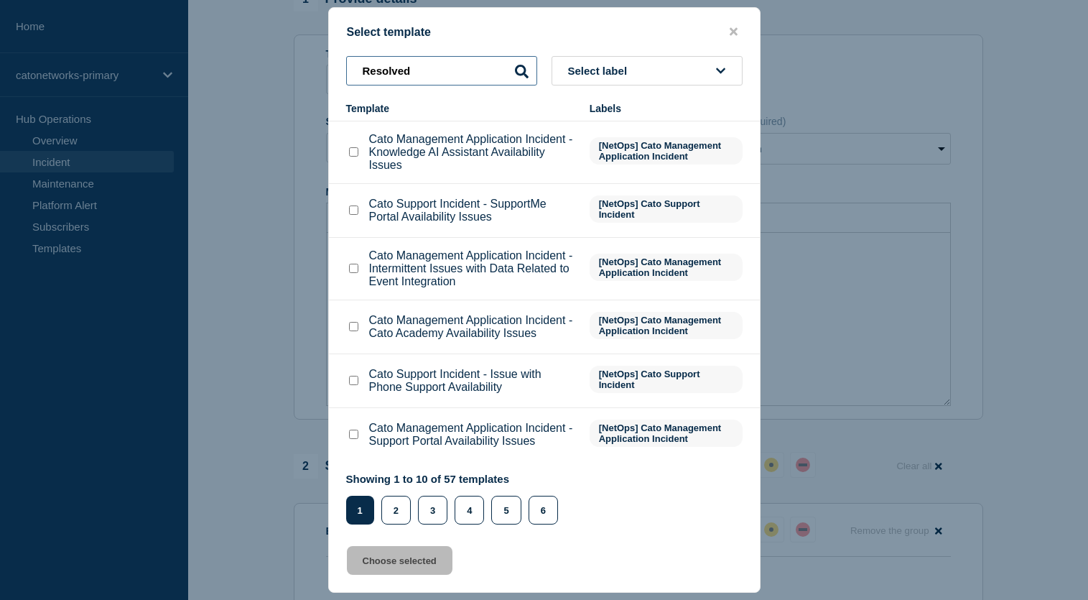
scroll to position [157, 0]
click at [504, 68] on input "Resolved" at bounding box center [441, 70] width 191 height 29
type input "Resolved"
click at [391, 506] on button "2" at bounding box center [395, 510] width 29 height 29
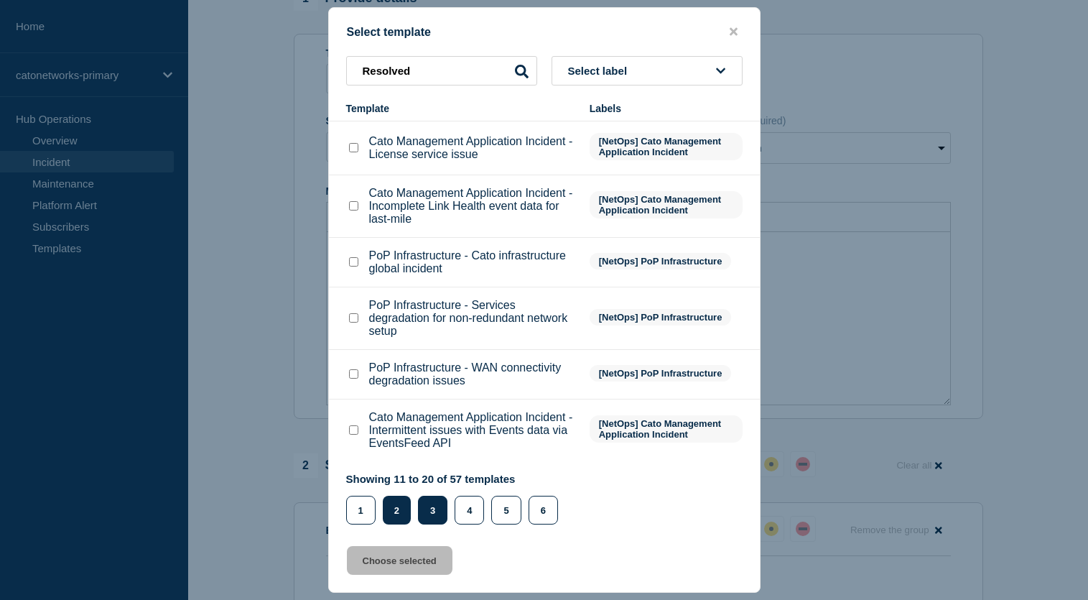
click at [440, 519] on button "3" at bounding box center [432, 510] width 29 height 29
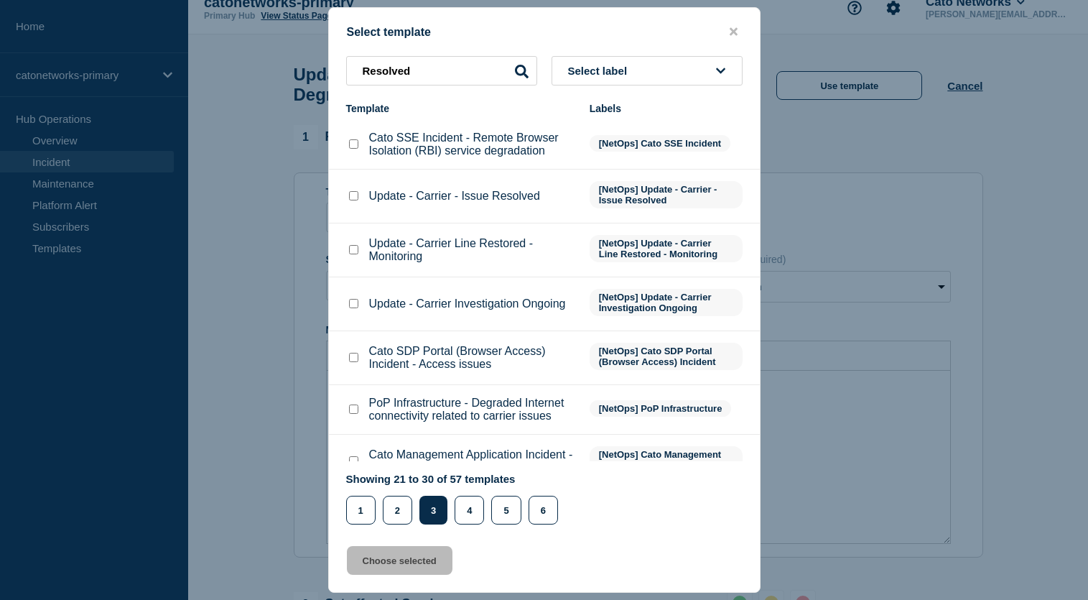
scroll to position [18, 0]
click at [356, 200] on input "Update - Carrier - Issue Resolved checkbox" at bounding box center [353, 195] width 9 height 9
checkbox input "true"
click at [432, 558] on button "Choose selected" at bounding box center [400, 560] width 106 height 29
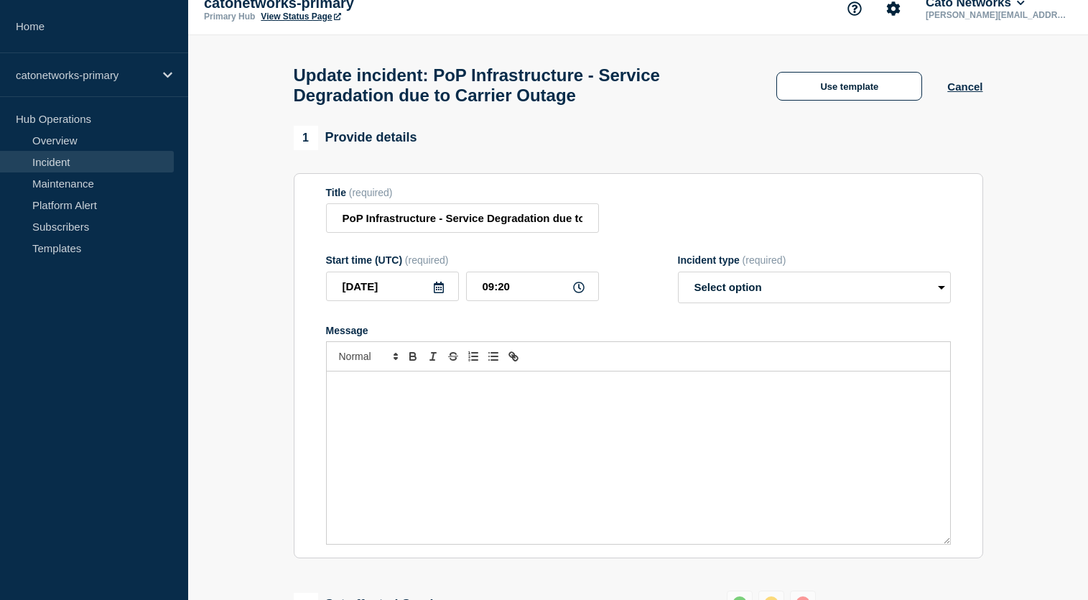
select select "resolved"
radio input "false"
radio input "true"
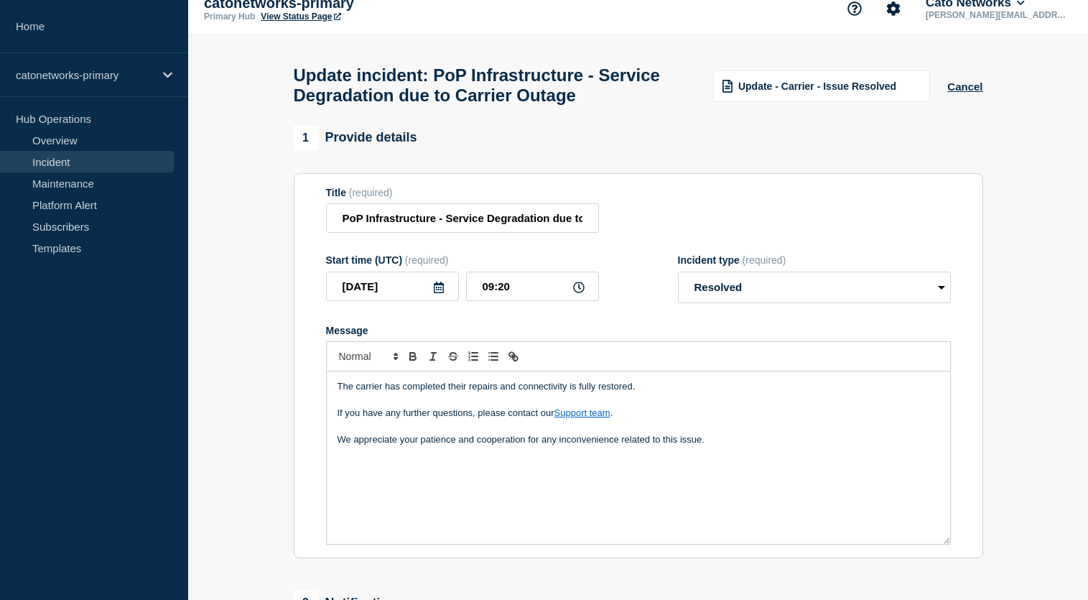
click at [716, 446] on p "We appreciate your patience and cooperation for any inconvenience related to th…" at bounding box center [639, 439] width 602 height 13
click at [856, 87] on span "Update - Carrier - Issue Resolved" at bounding box center [818, 85] width 158 height 11
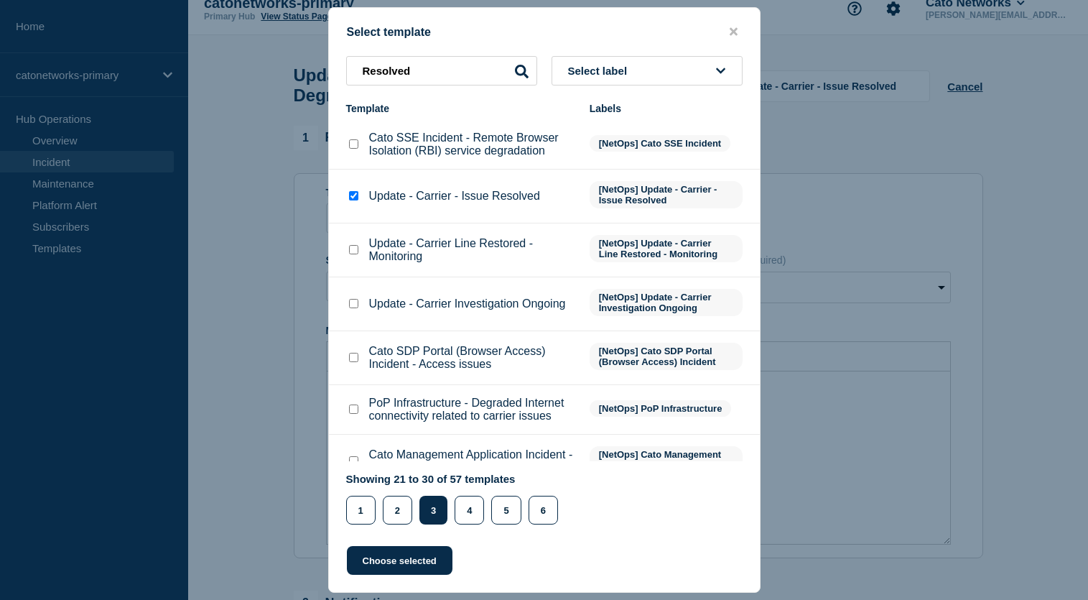
click at [353, 203] on div at bounding box center [353, 196] width 14 height 14
click at [353, 200] on input "Update - Carrier - Issue Resolved checkbox" at bounding box center [353, 195] width 9 height 9
checkbox input "false"
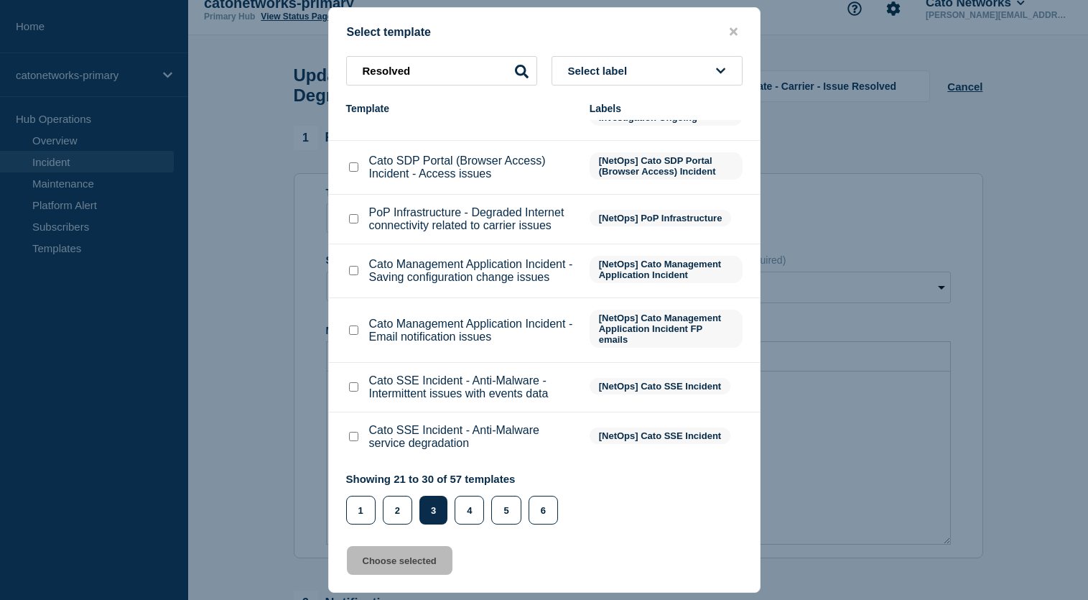
scroll to position [228, 0]
click at [481, 508] on button "4" at bounding box center [469, 510] width 29 height 29
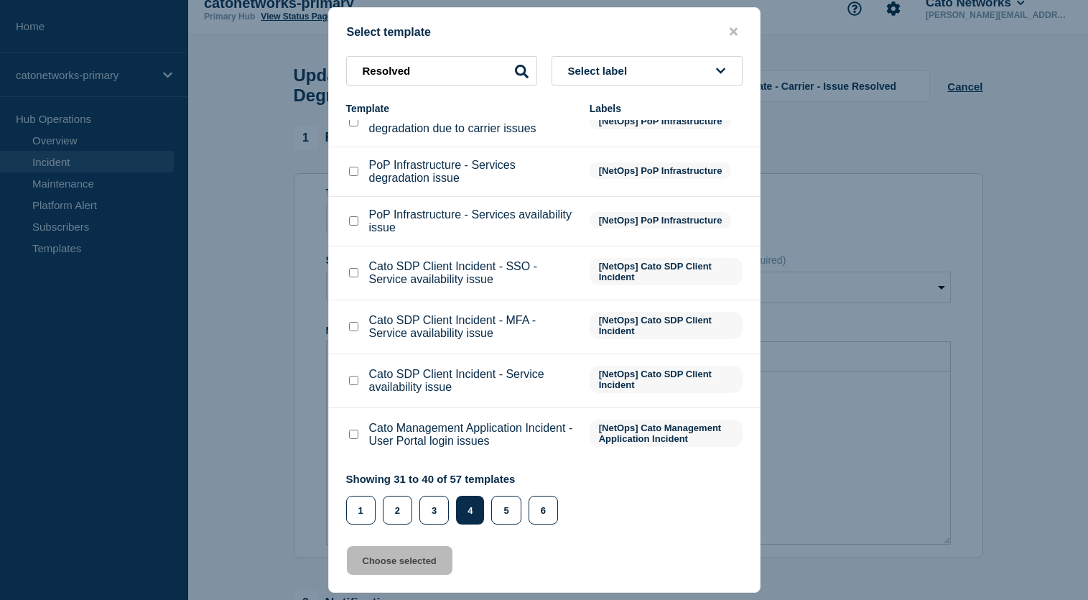
scroll to position [239, 0]
click at [507, 509] on button "5" at bounding box center [505, 510] width 29 height 29
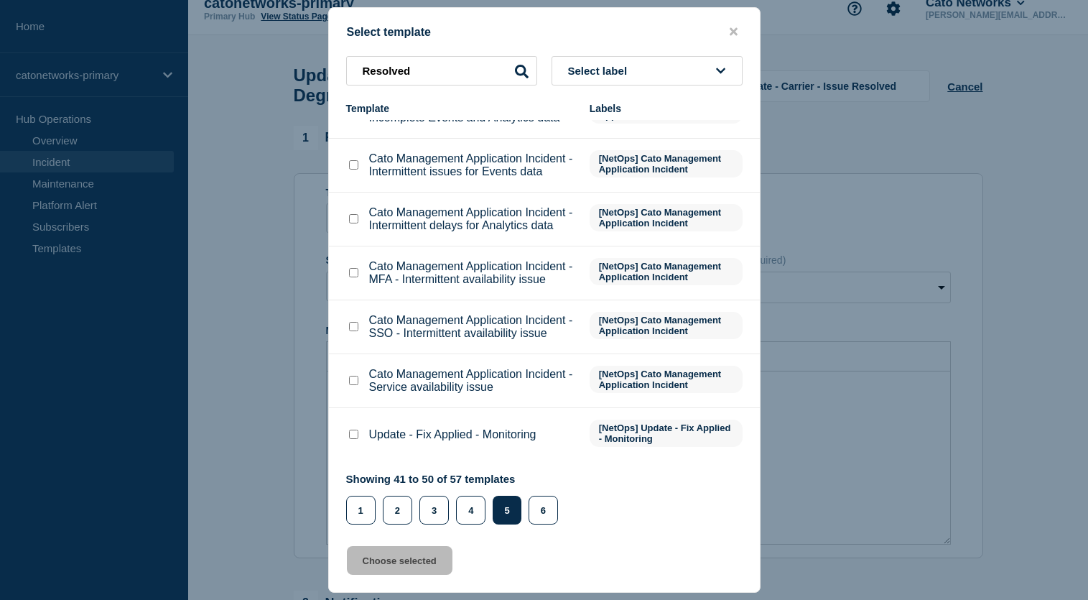
scroll to position [355, 0]
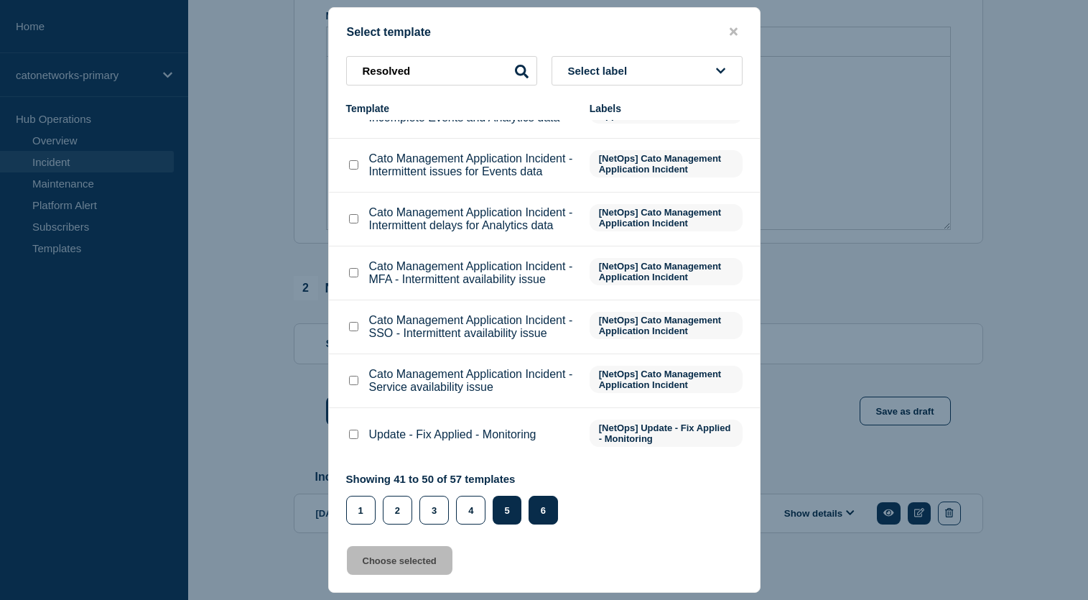
click at [539, 507] on button "6" at bounding box center [543, 510] width 29 height 29
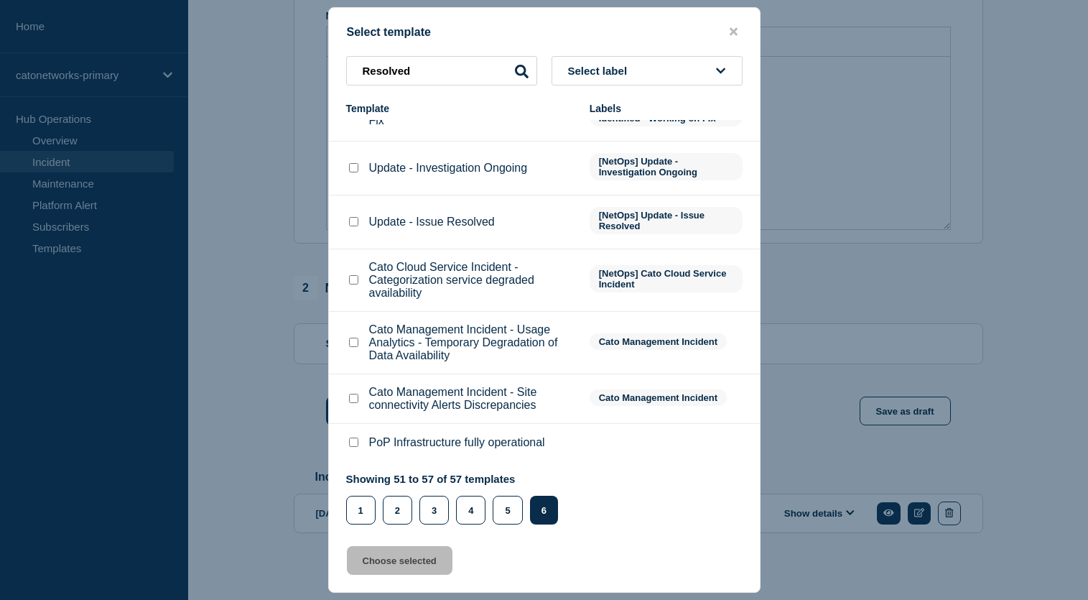
scroll to position [70, 0]
drag, startPoint x: 353, startPoint y: 197, endPoint x: 369, endPoint y: 229, distance: 36.0
click at [353, 217] on input "Update - Issue Resolved checkbox" at bounding box center [353, 221] width 9 height 9
checkbox input "true"
click at [412, 574] on button "Choose selected" at bounding box center [400, 560] width 106 height 29
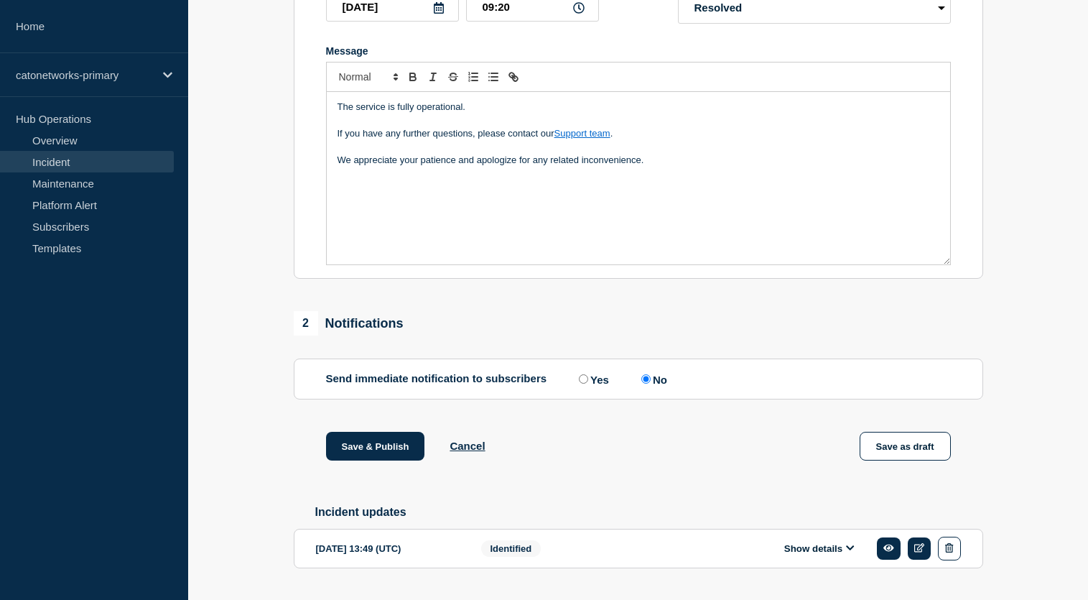
scroll to position [285, 0]
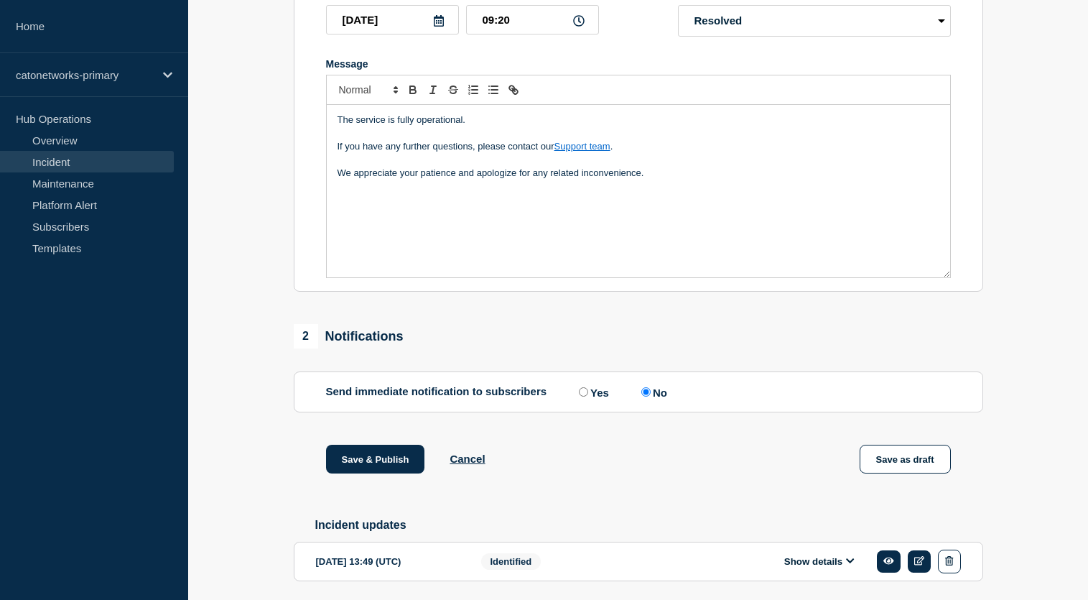
click at [675, 200] on div "The service is fully operational. If you have any further questions, please con…" at bounding box center [639, 191] width 624 height 172
click at [469, 206] on p "[Ref: INCIDNT-" at bounding box center [639, 199] width 602 height 13
click at [705, 180] on p "We appreciate your patience and apologize for any related inconvenience." at bounding box center [639, 173] width 602 height 13
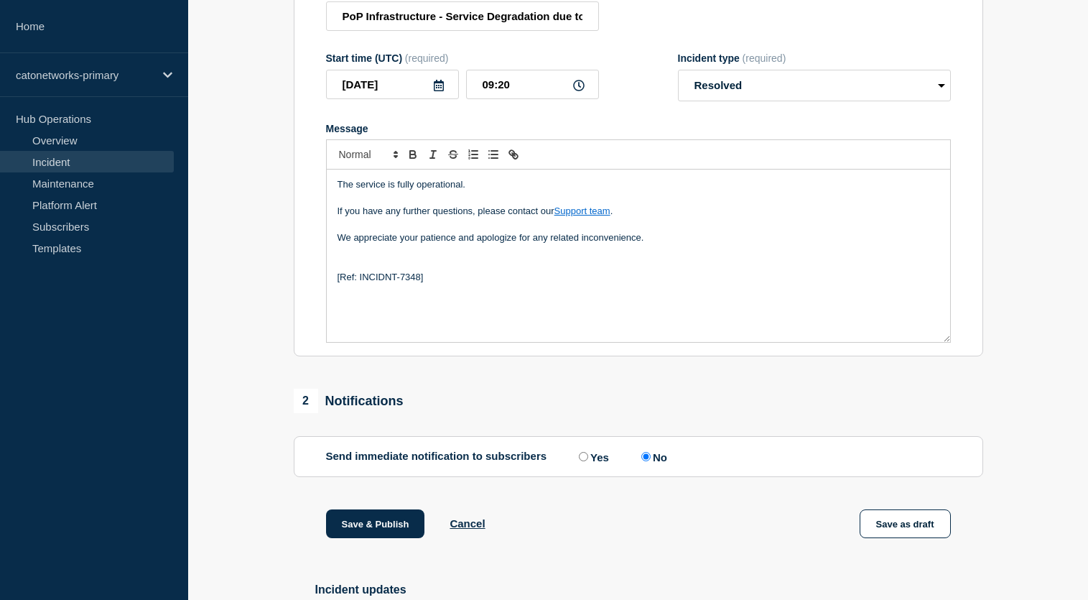
scroll to position [218, 0]
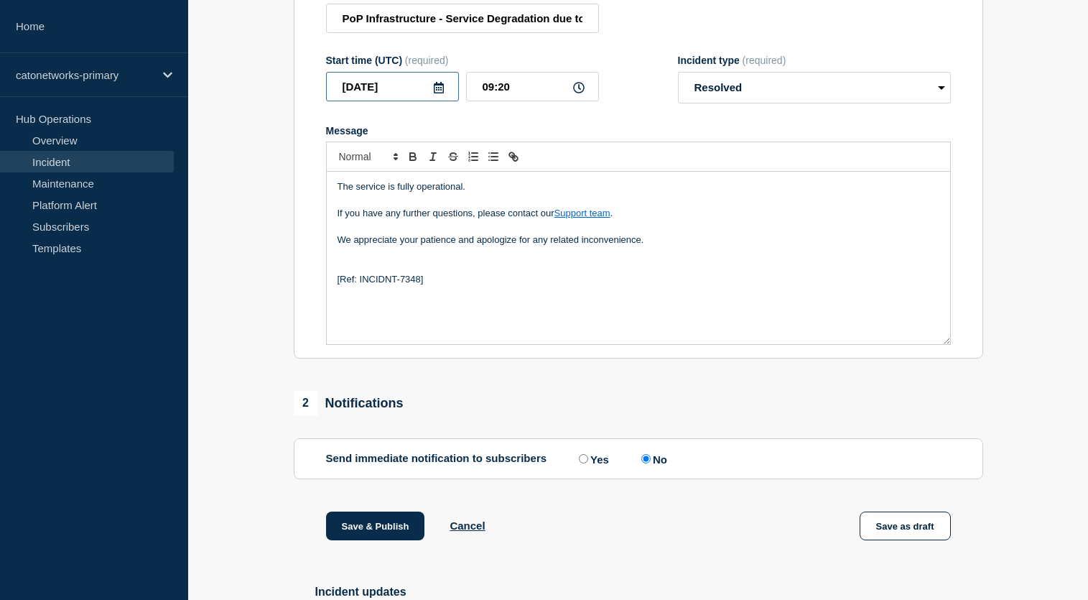
click at [409, 101] on input "2025-08-15" at bounding box center [392, 86] width 133 height 29
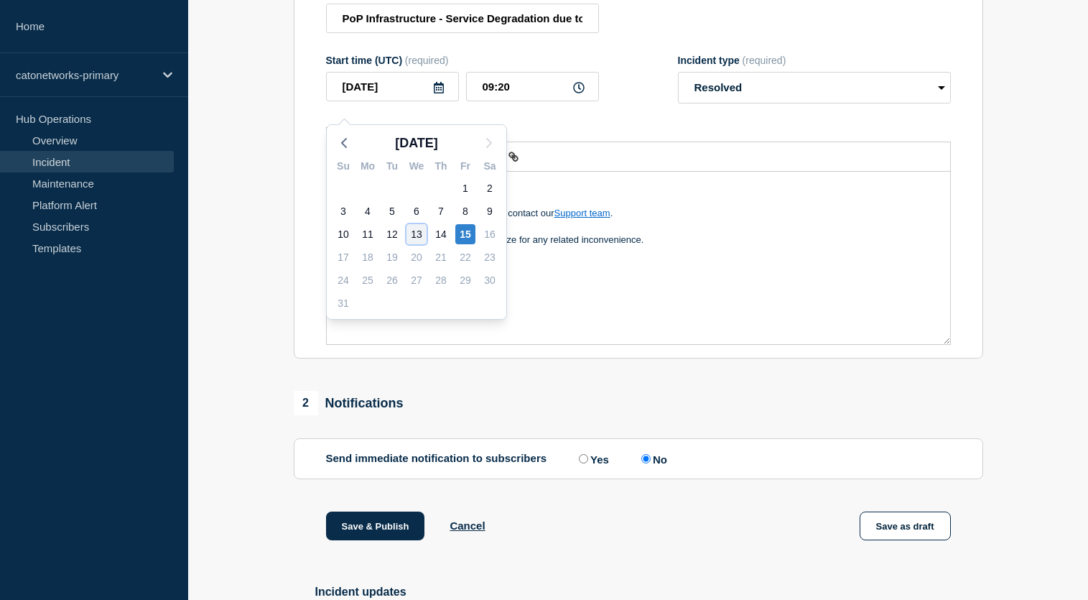
click at [422, 232] on div "13" at bounding box center [417, 234] width 20 height 20
type input "2025-08-13"
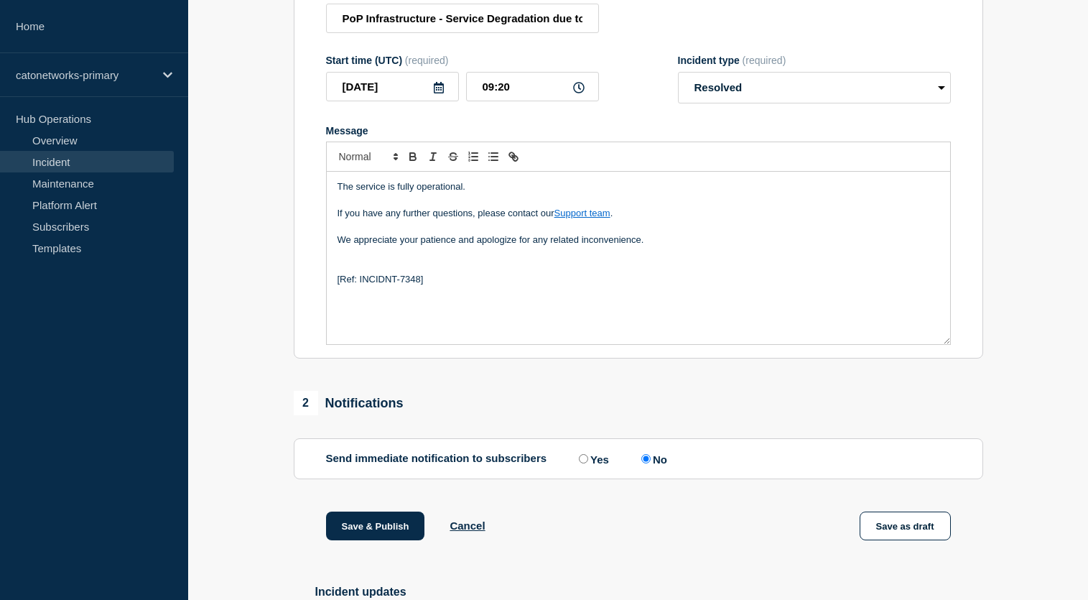
click at [238, 282] on section "1 Provide details Title (required) PoP Infrastructure - Service Degradation due…" at bounding box center [638, 309] width 900 height 767
drag, startPoint x: 520, startPoint y: 103, endPoint x: 476, endPoint y: 103, distance: 43.8
click at [476, 101] on input "09:20" at bounding box center [532, 86] width 133 height 29
type input "13:56"
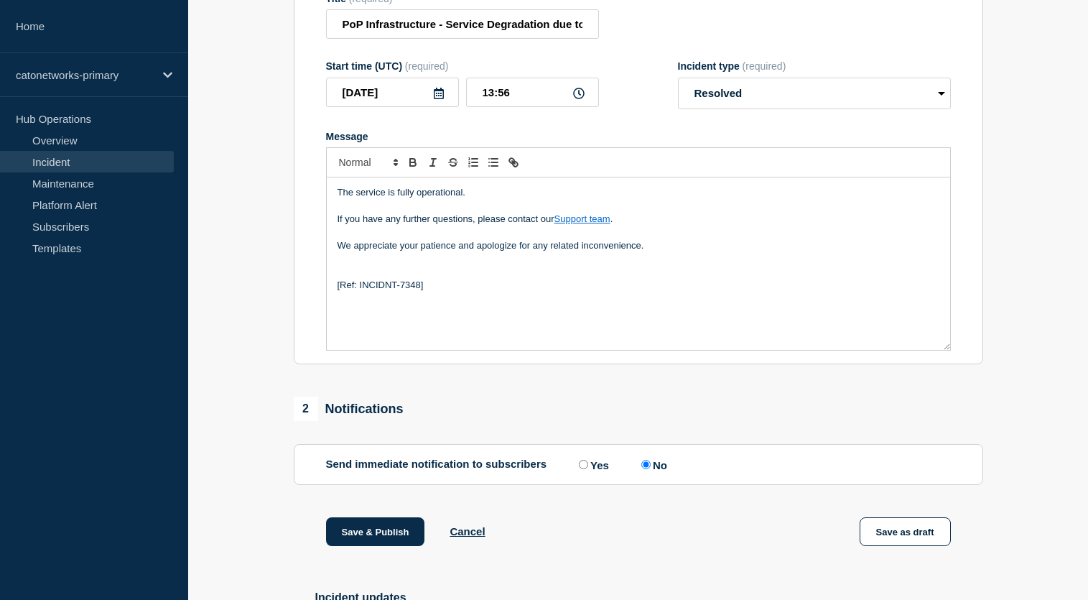
click at [1004, 247] on section "1 Provide details Title (required) PoP Infrastructure - Service Degradation due…" at bounding box center [638, 315] width 900 height 767
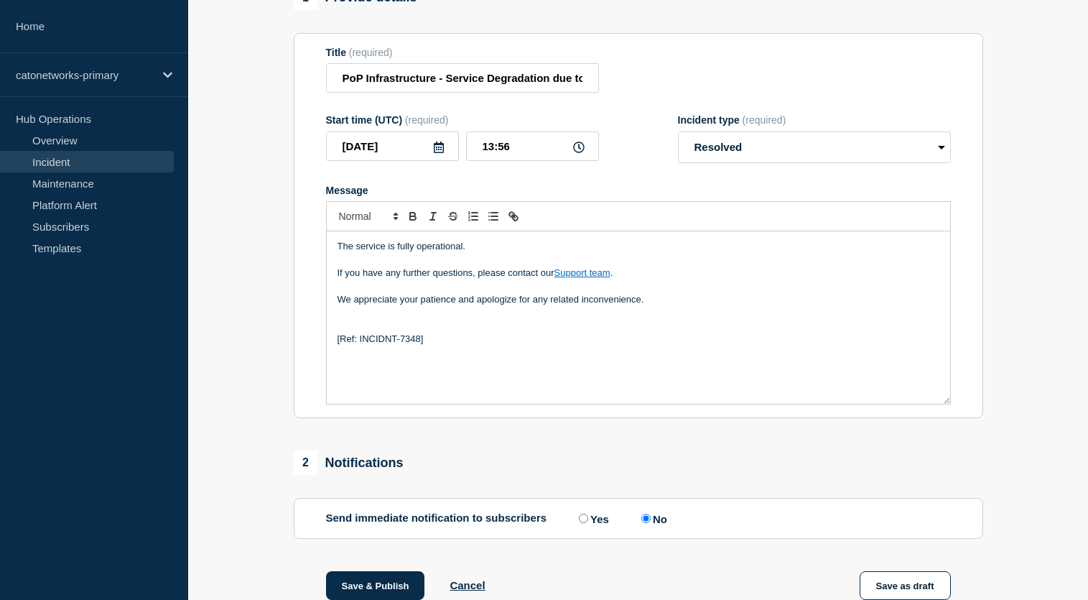
scroll to position [355, 0]
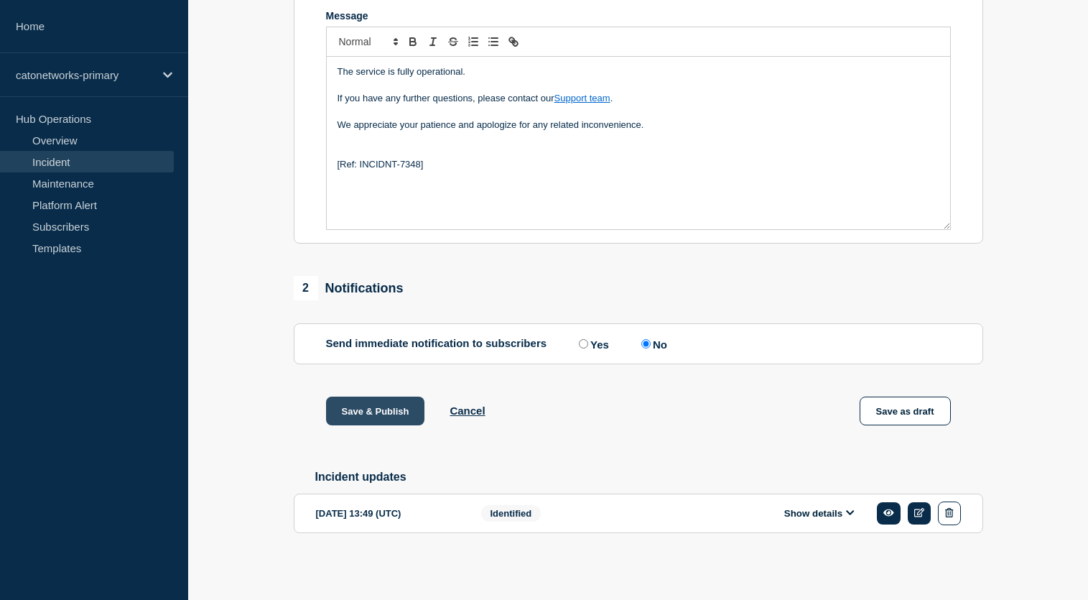
click at [371, 406] on button "Save & Publish" at bounding box center [375, 411] width 99 height 29
